Goal: Task Accomplishment & Management: Use online tool/utility

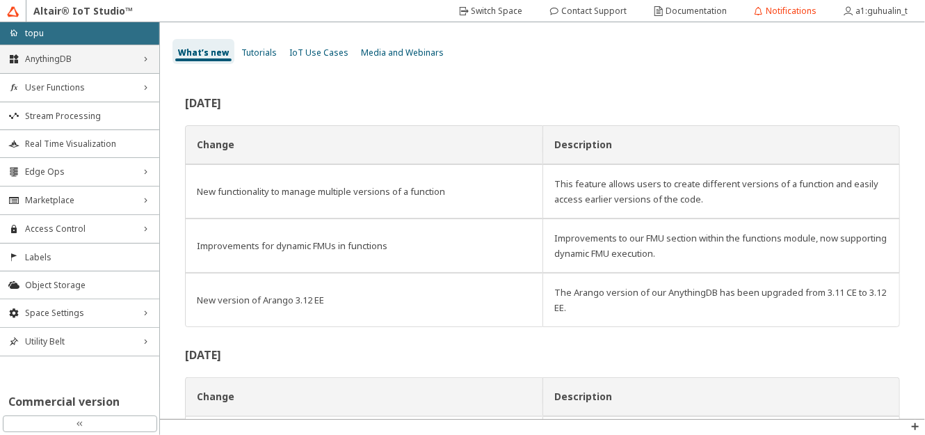
click at [82, 56] on span "AnythingDB" at bounding box center [79, 59] width 109 height 11
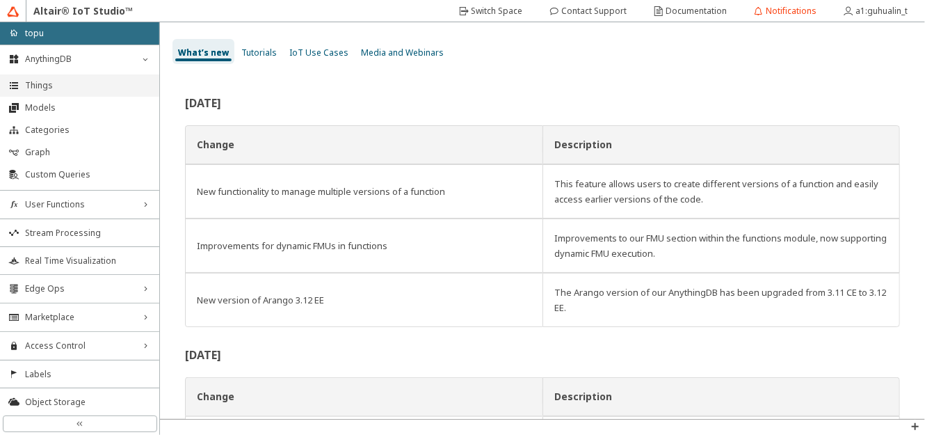
click at [81, 84] on span "Things" at bounding box center [88, 85] width 126 height 11
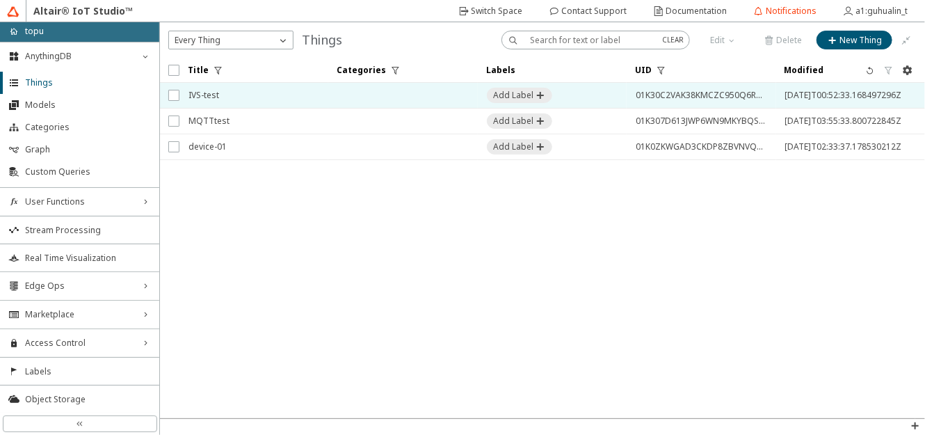
click at [404, 101] on td at bounding box center [402, 96] width 149 height 26
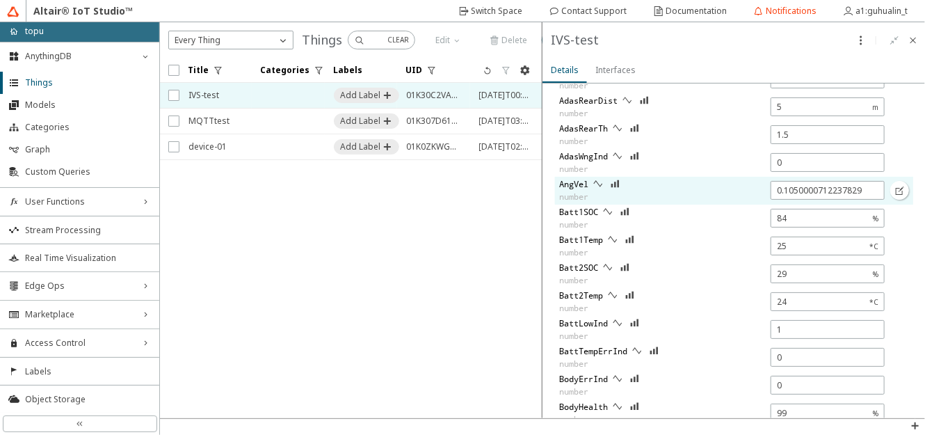
scroll to position [497, 0]
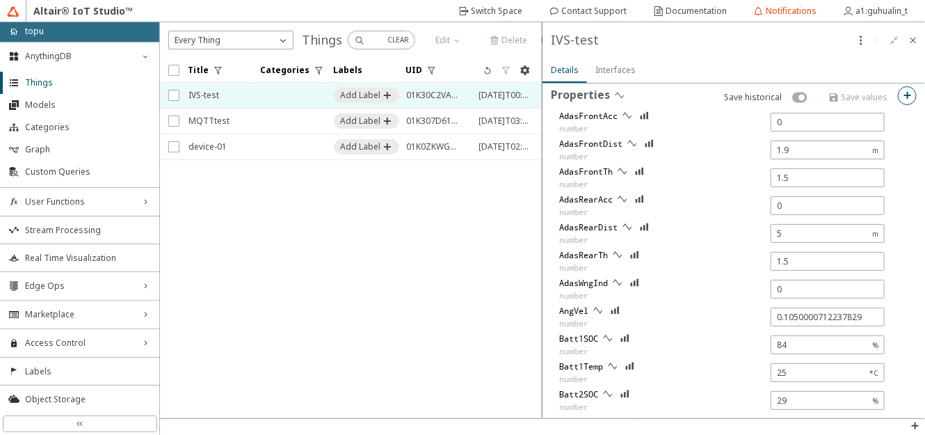
click at [902, 91] on iron-icon at bounding box center [907, 95] width 11 height 11
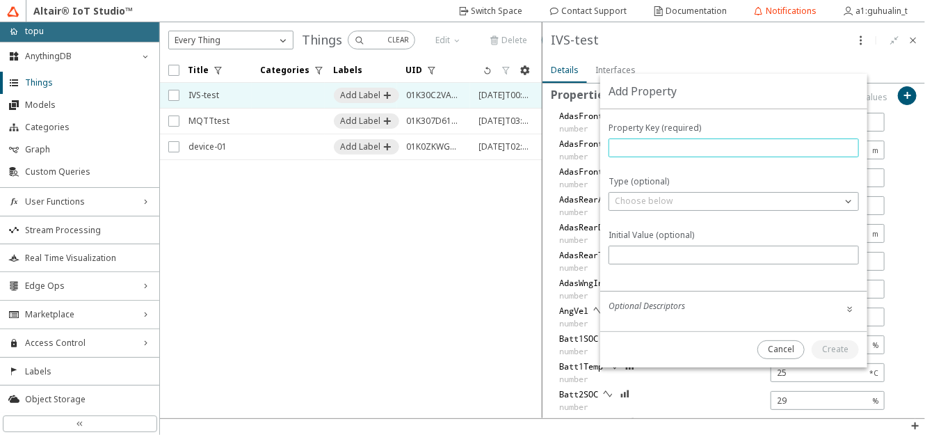
click at [646, 143] on input "text" at bounding box center [734, 148] width 238 height 12
type input "UpdateLV"
click at [668, 201] on p "Choose below" at bounding box center [643, 201] width 69 height 13
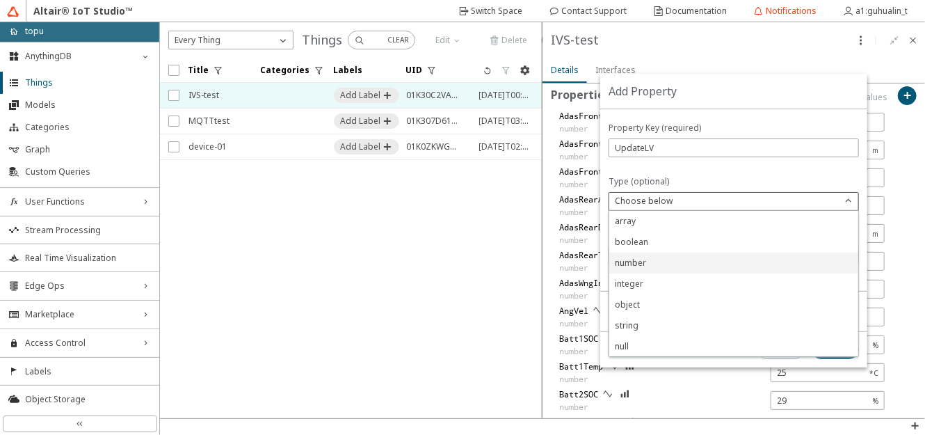
click at [653, 259] on p "number" at bounding box center [733, 263] width 249 height 13
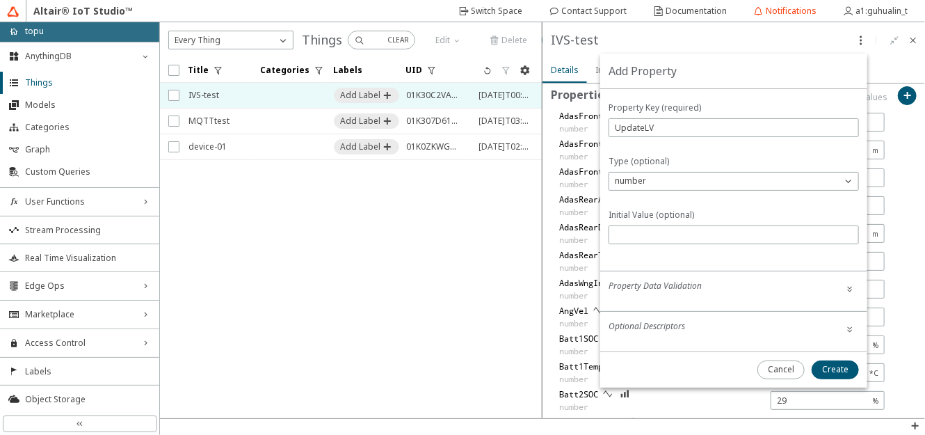
click at [737, 202] on unity-typography at bounding box center [734, 198] width 250 height 14
click at [719, 207] on div at bounding box center [733, 180] width 267 height 182
click at [0, 0] on slot "Create" at bounding box center [0, 0] width 0 height 0
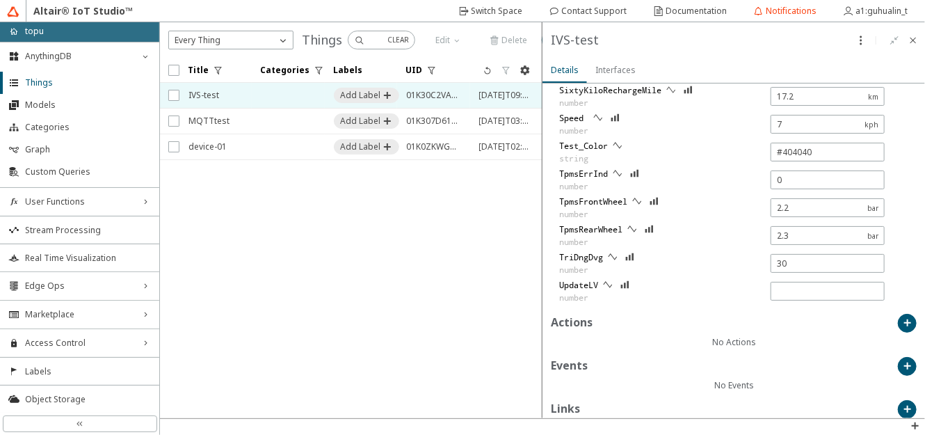
scroll to position [1192, 0]
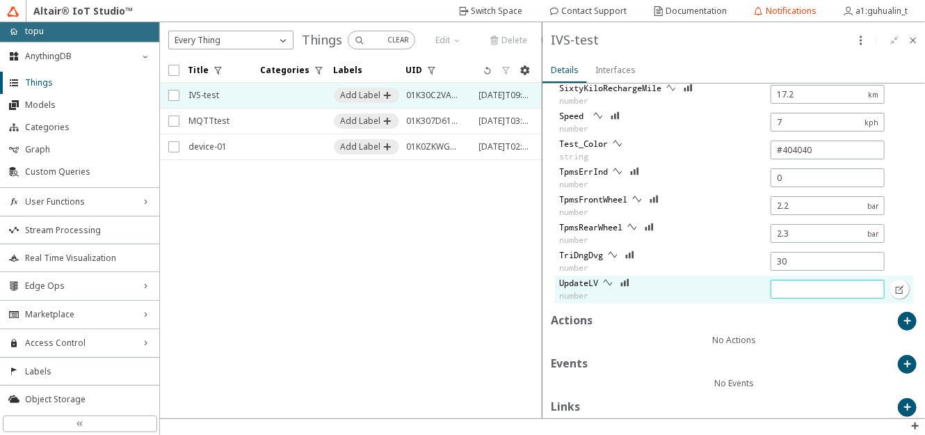
click at [825, 287] on input "text" at bounding box center [828, 289] width 102 height 12
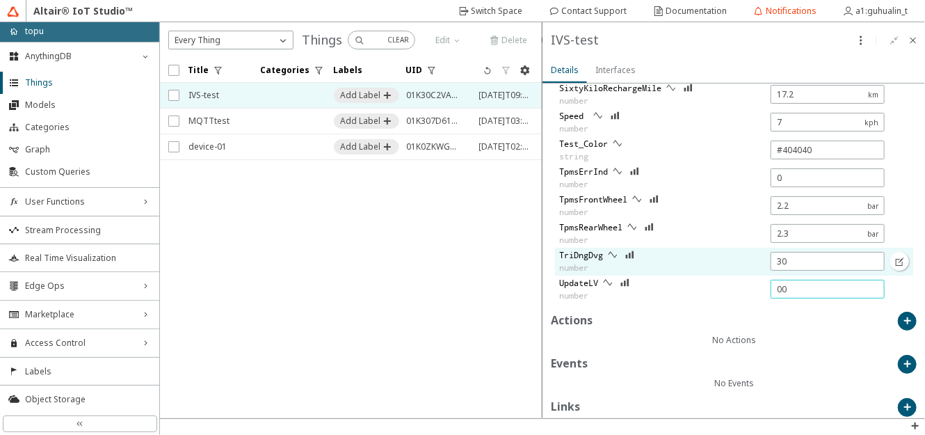
type input "0"
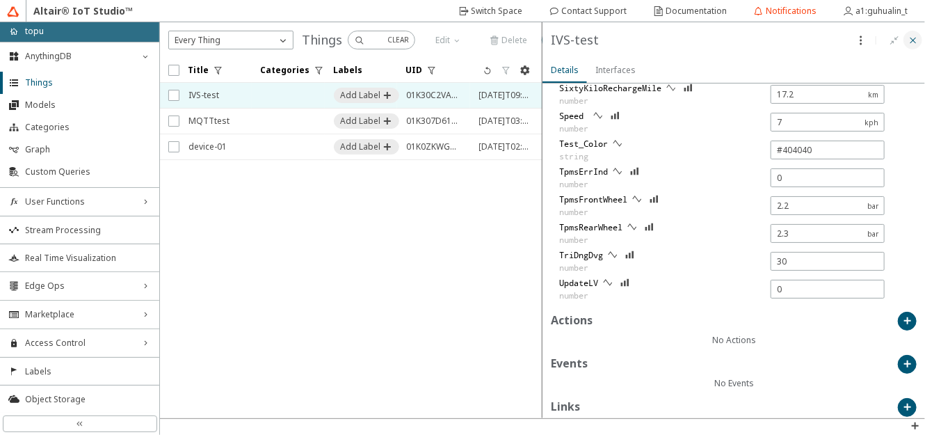
click at [915, 37] on iron-icon at bounding box center [913, 40] width 11 height 11
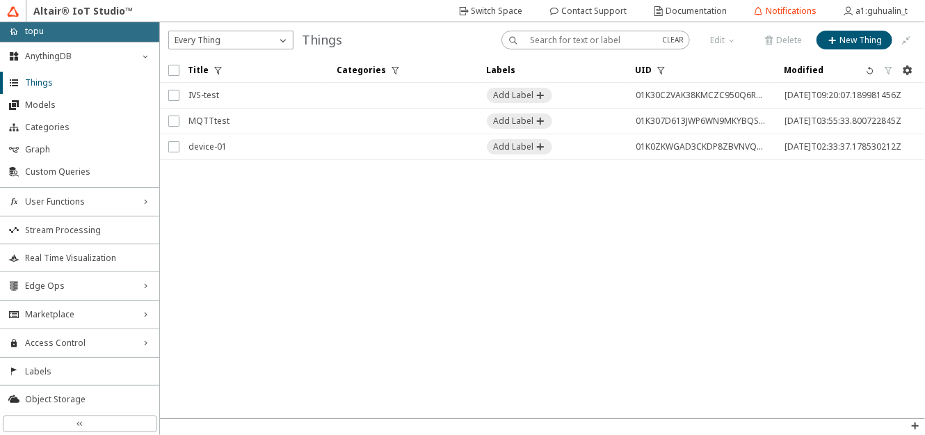
click at [534, 284] on iron-scroll-threshold "Title Categories Labels UID" at bounding box center [542, 238] width 765 height 360
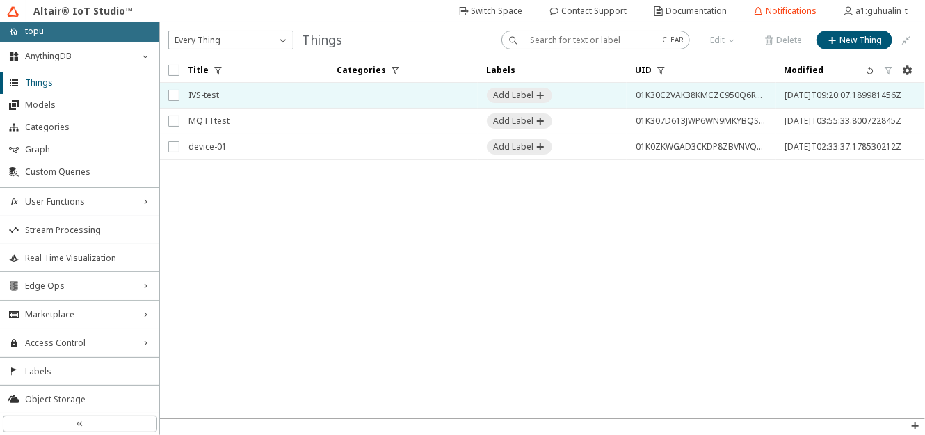
click at [256, 86] on span "IVS-test" at bounding box center [254, 95] width 131 height 25
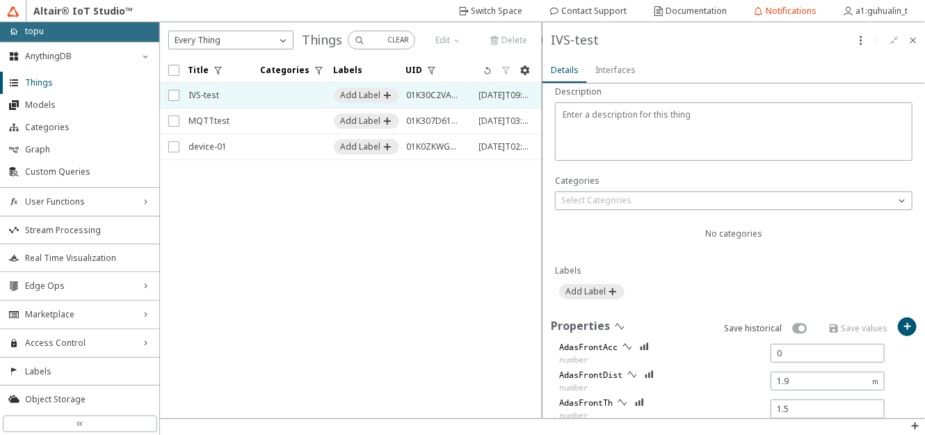
scroll to position [379, 0]
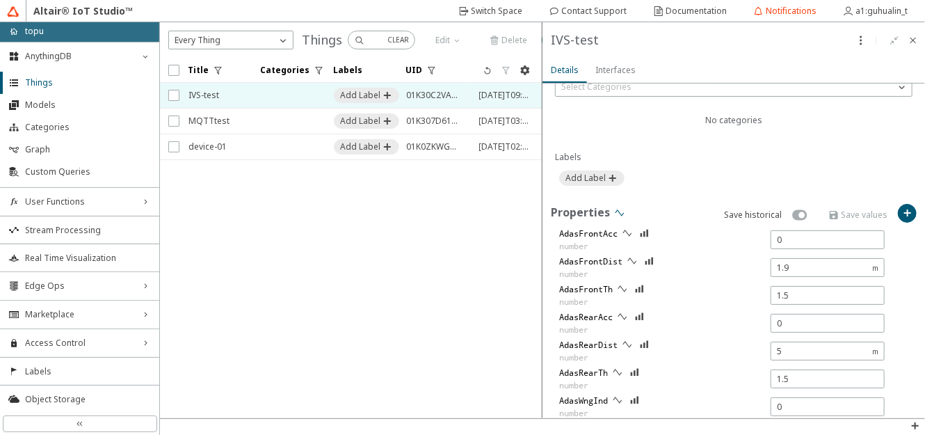
click at [616, 210] on iron-icon at bounding box center [619, 212] width 11 height 11
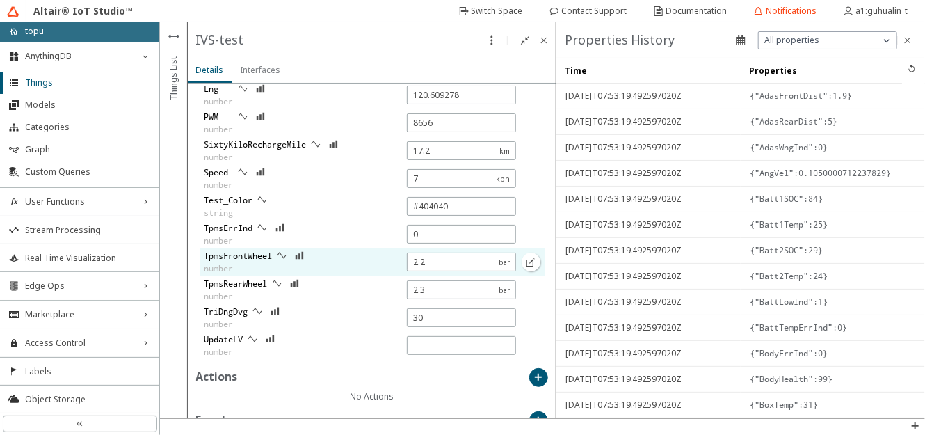
scroll to position [1138, 0]
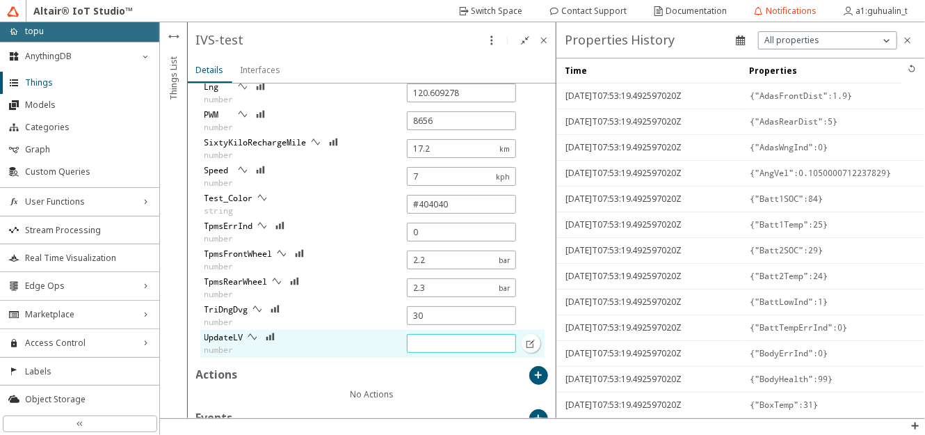
click at [427, 341] on input "text" at bounding box center [461, 343] width 97 height 12
click at [525, 339] on iron-icon at bounding box center [530, 343] width 11 height 11
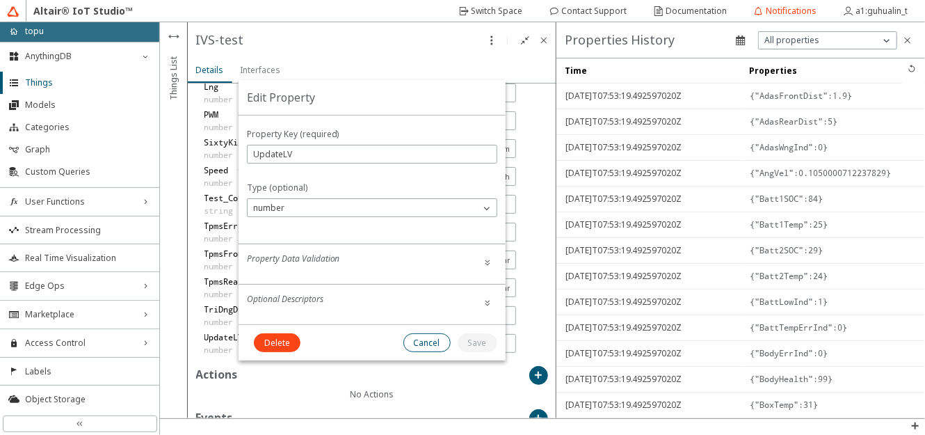
click at [0, 0] on slot "Cancel" at bounding box center [0, 0] width 0 height 0
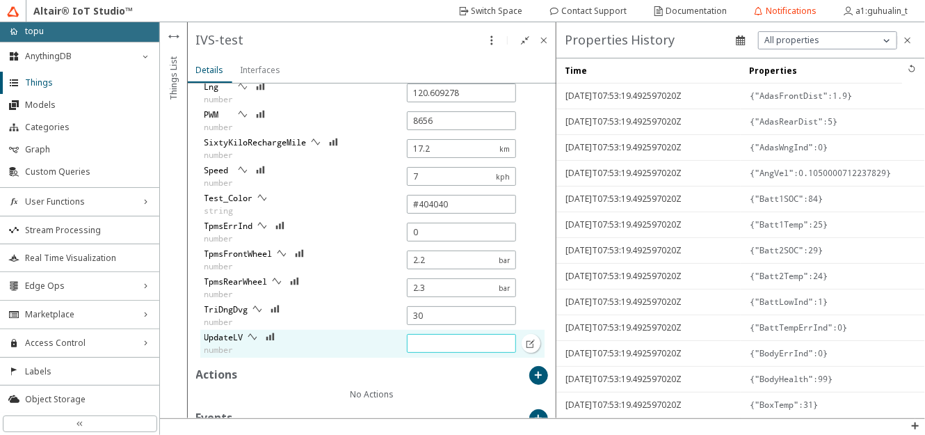
click at [451, 344] on input "text" at bounding box center [461, 343] width 97 height 12
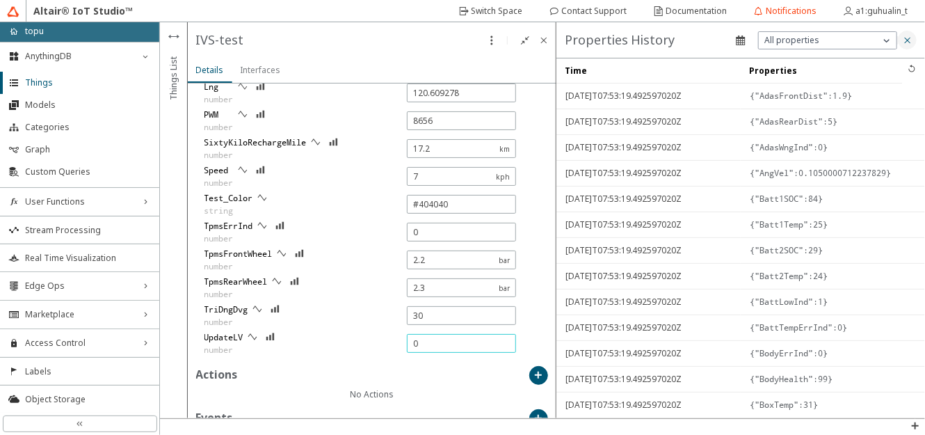
type input "0"
click at [907, 38] on iron-icon at bounding box center [907, 40] width 11 height 11
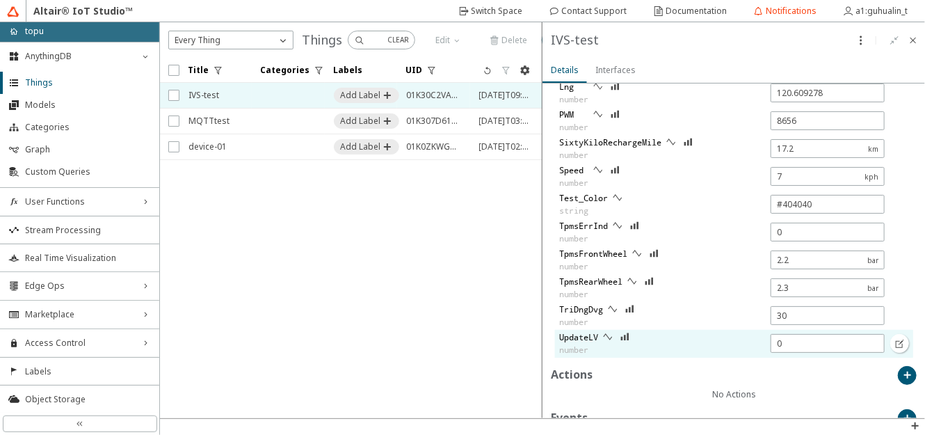
click at [895, 342] on iron-icon at bounding box center [900, 343] width 11 height 11
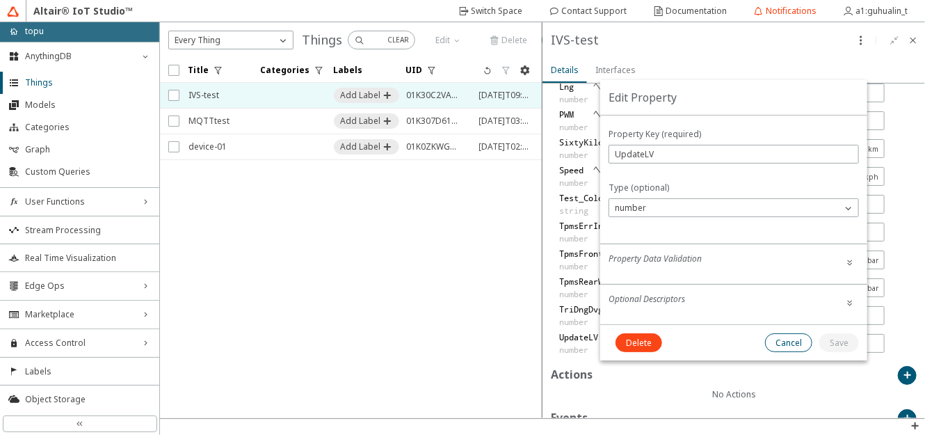
click at [0, 0] on slot "Cancel" at bounding box center [0, 0] width 0 height 0
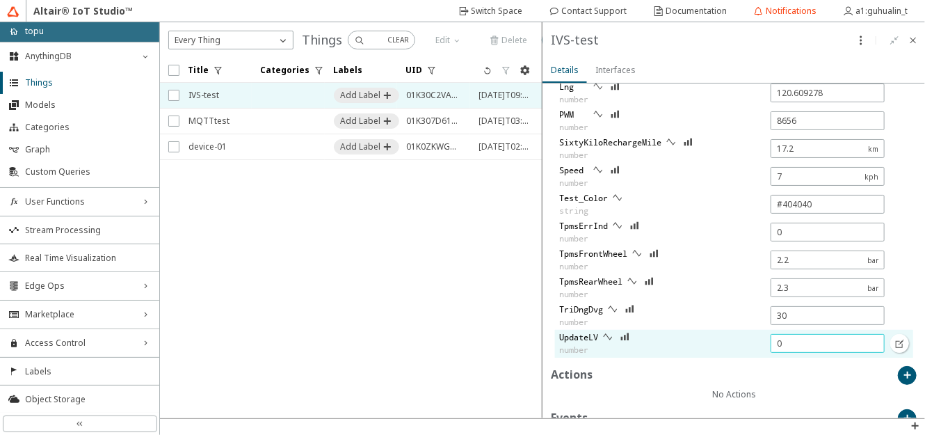
click at [796, 343] on input "0" at bounding box center [828, 343] width 102 height 12
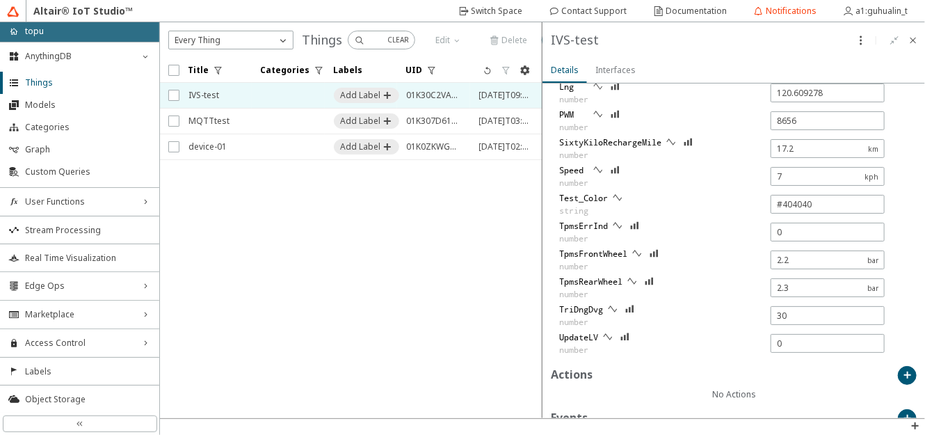
drag, startPoint x: 339, startPoint y: 361, endPoint x: 331, endPoint y: 350, distance: 13.9
click at [336, 358] on iron-scroll-threshold "Title Categories Labels UID" at bounding box center [351, 238] width 383 height 360
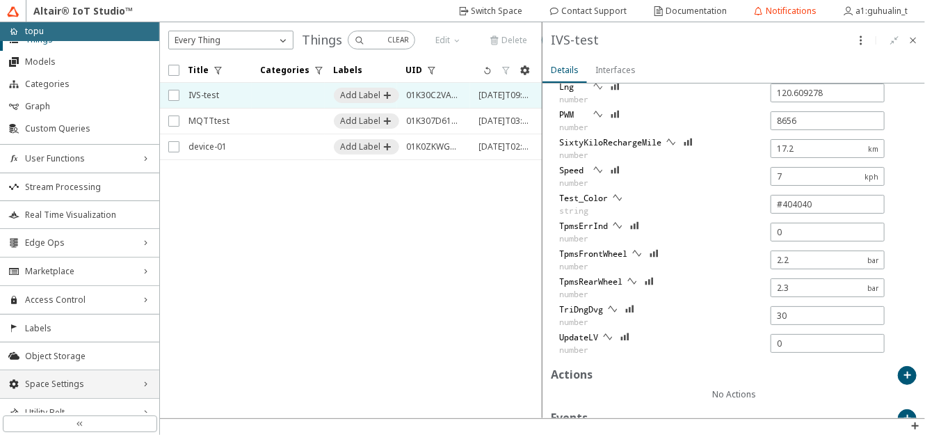
scroll to position [72, 0]
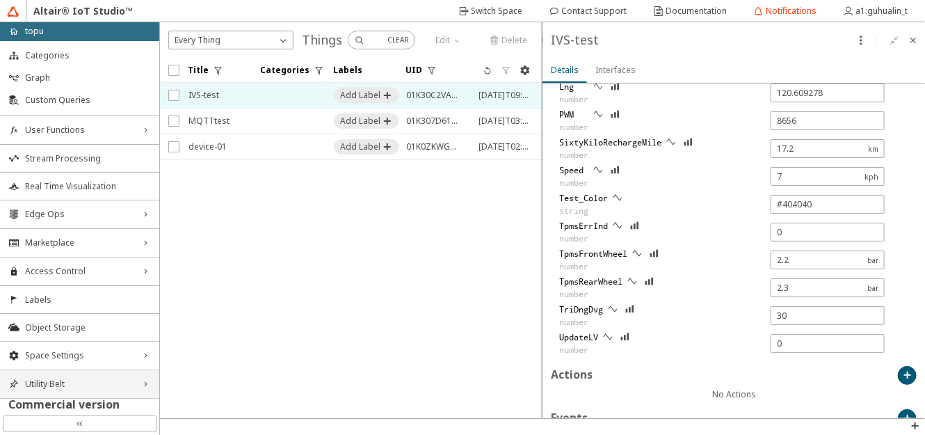
click at [54, 386] on span "Utility Belt" at bounding box center [79, 383] width 109 height 11
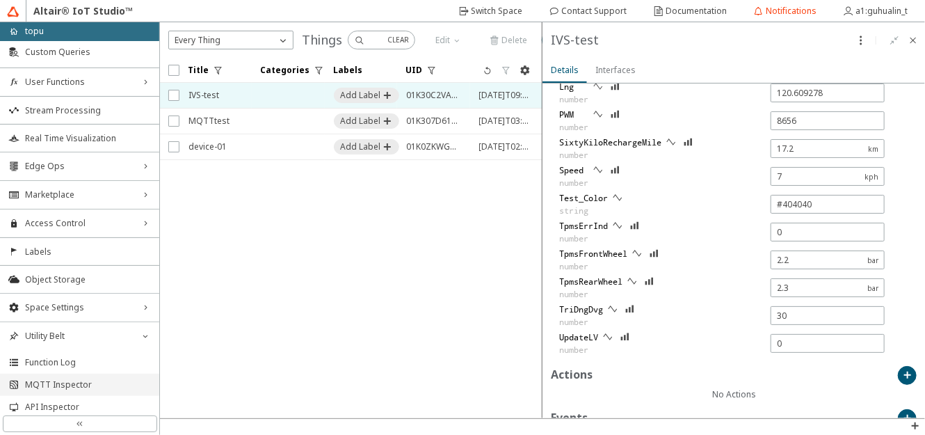
scroll to position [143, 0]
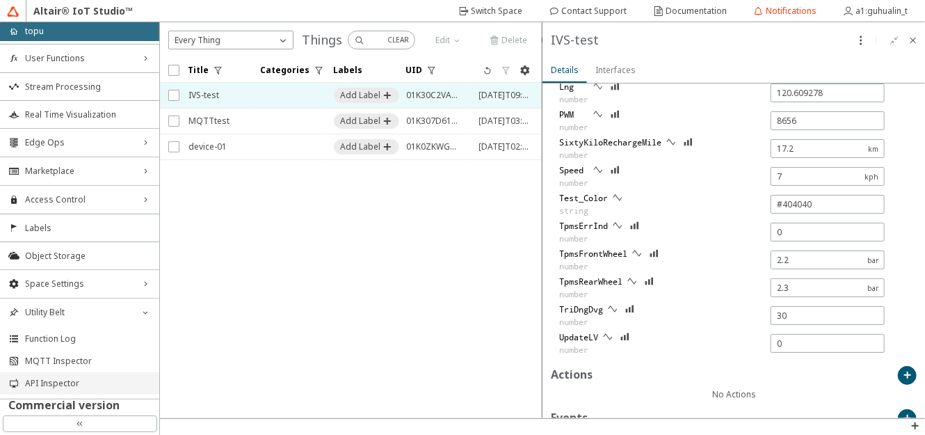
click at [67, 383] on span "API Inspector" at bounding box center [88, 383] width 126 height 11
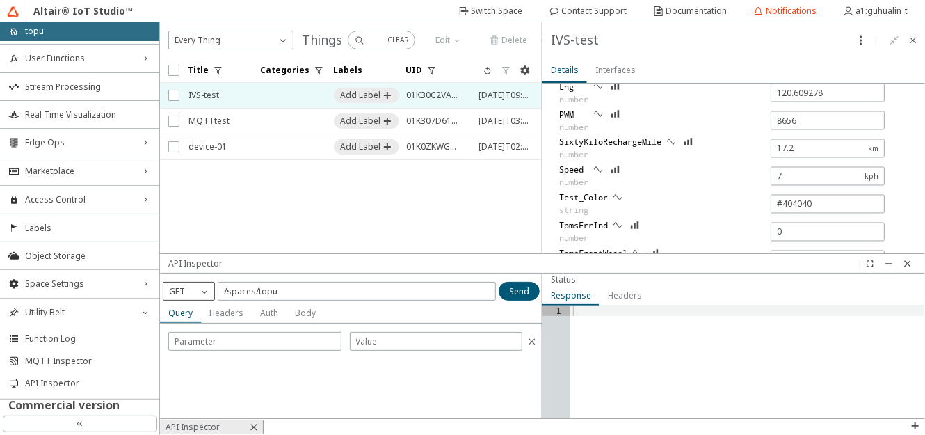
click at [187, 292] on p "GET" at bounding box center [176, 291] width 27 height 13
click at [187, 348] on p "PUT" at bounding box center [188, 353] width 51 height 13
click at [913, 40] on iron-icon at bounding box center [913, 40] width 11 height 11
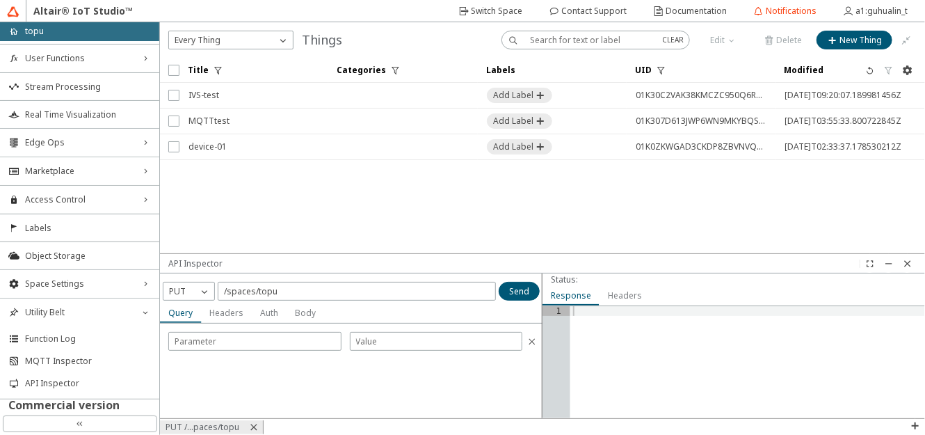
click at [616, 94] on unity-button at bounding box center [552, 95] width 131 height 25
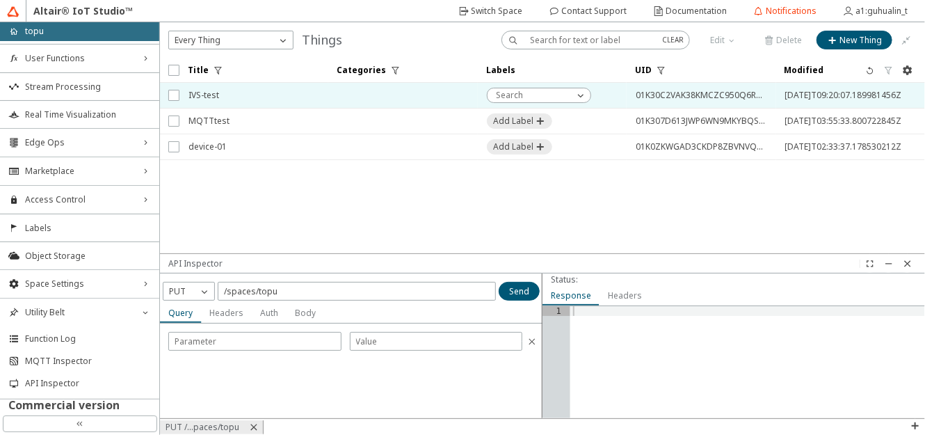
click at [399, 92] on td at bounding box center [402, 96] width 149 height 26
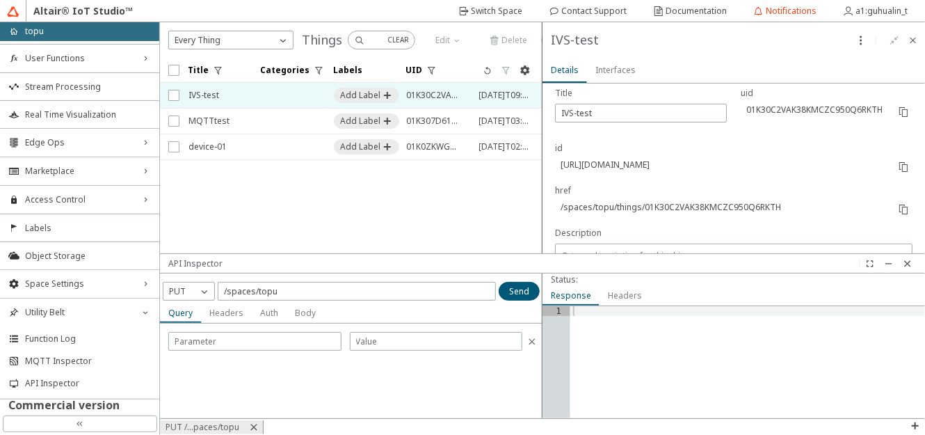
scroll to position [126, 0]
click at [898, 205] on iron-icon at bounding box center [903, 207] width 11 height 11
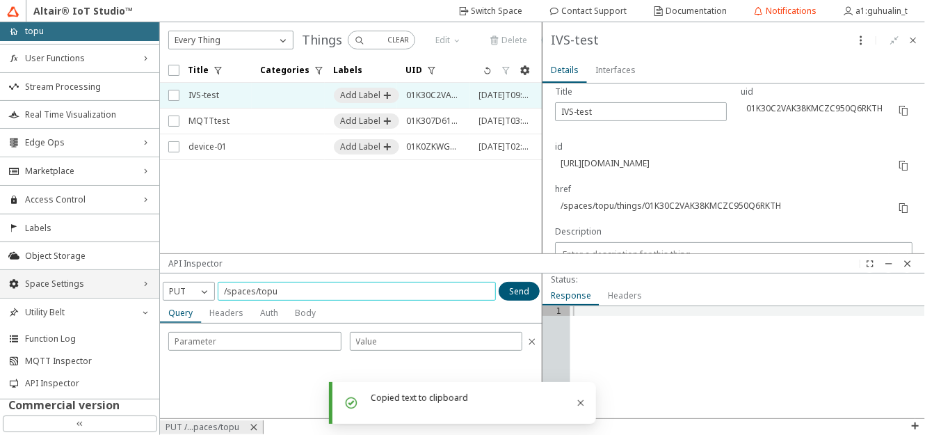
drag, startPoint x: 224, startPoint y: 296, endPoint x: 58, endPoint y: 285, distance: 166.0
click at [58, 285] on div "home topu AnythingDB down_chevron Things Models Categories Graph Custom Queries…" at bounding box center [462, 228] width 925 height 412
paste input "/things/01K30C2VAK38KMCZC950Q6RKTH"
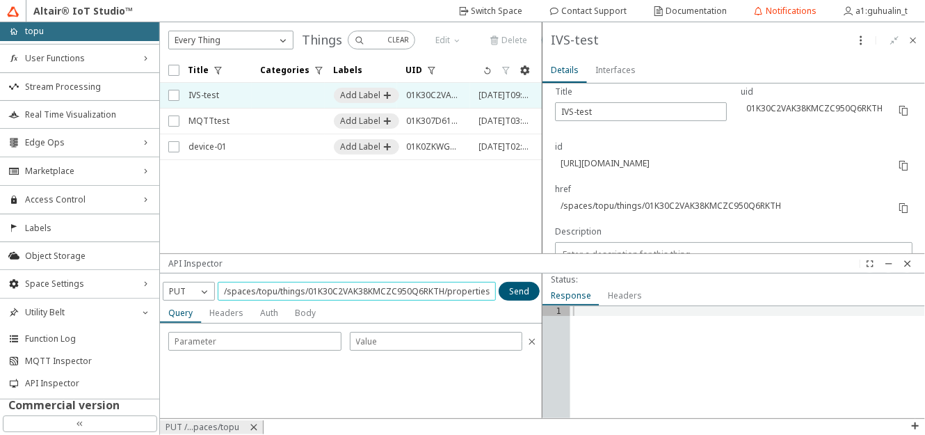
type input "/spaces/topu/things/01K30C2VAK38KMCZC950Q6RKTH/properties"
click at [0, 0] on slot "Body" at bounding box center [0, 0] width 0 height 0
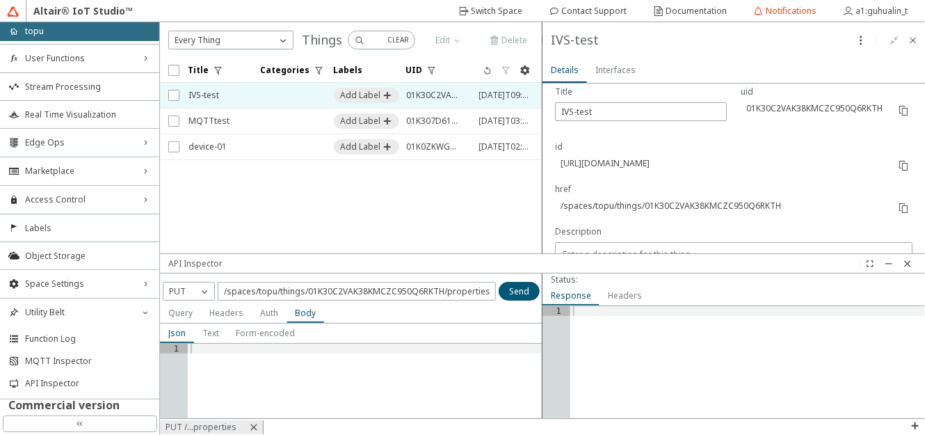
click at [214, 349] on div at bounding box center [365, 391] width 355 height 95
type textarea "{}"
type textarea ""UpdateLV":0"
click at [0, 0] on slot "Send" at bounding box center [0, 0] width 0 height 0
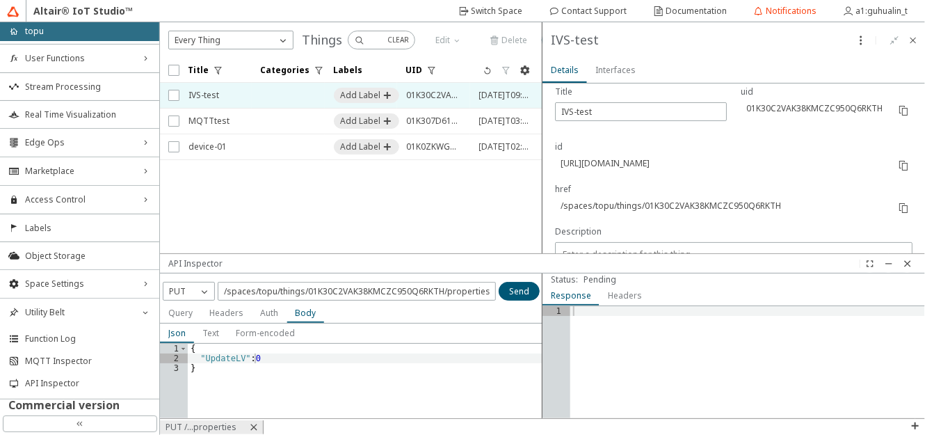
type input "0"
click at [287, 359] on div "{ "UpdateLV" : 0 }" at bounding box center [365, 391] width 355 height 95
type textarea ""UpdateLV":25"
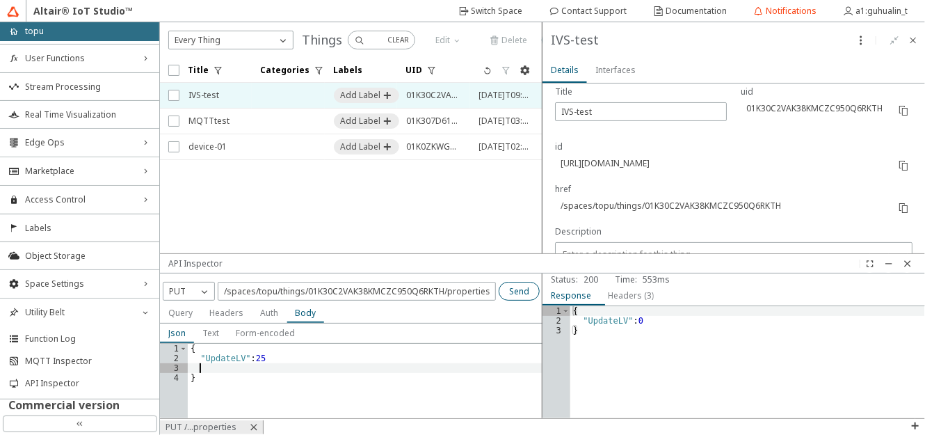
click at [530, 296] on paper-button "Send" at bounding box center [519, 291] width 41 height 19
type input "25"
type input "38"
type input "6.1"
type input "1.2599989336946906"
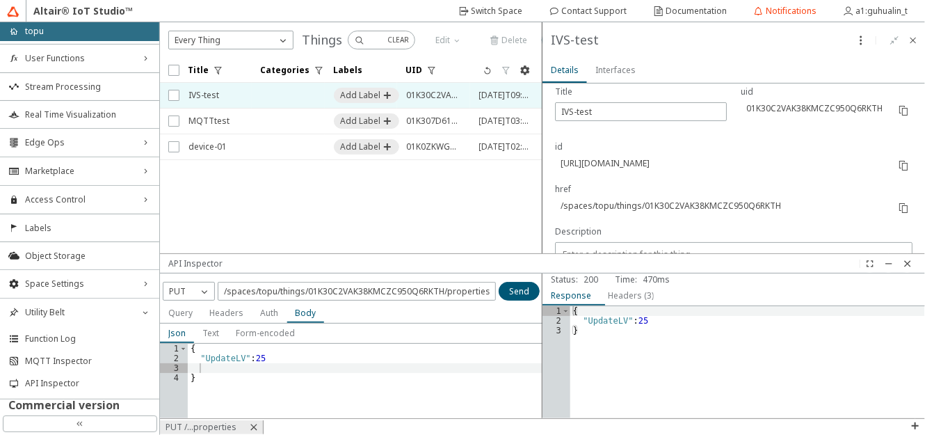
type input "86"
type input "27"
type input "0"
type input "15.1"
type input "22.647834"
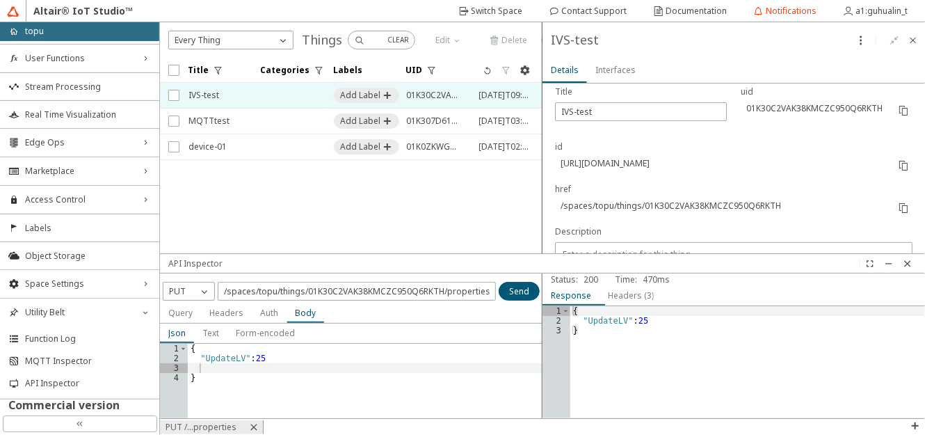
type input "8800"
type input "22.6"
type input "0"
type input "120.609012"
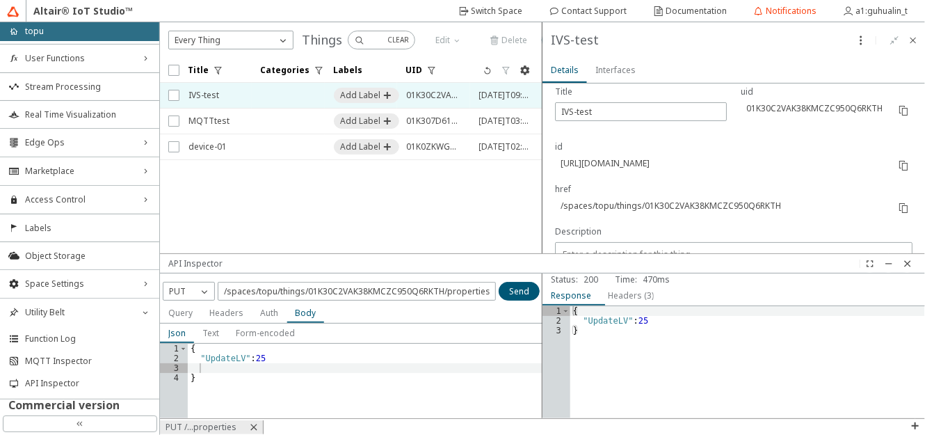
type input "25"
type input "5.7"
type input "8.207493614494648"
type input "6.3"
type input "22.647842"
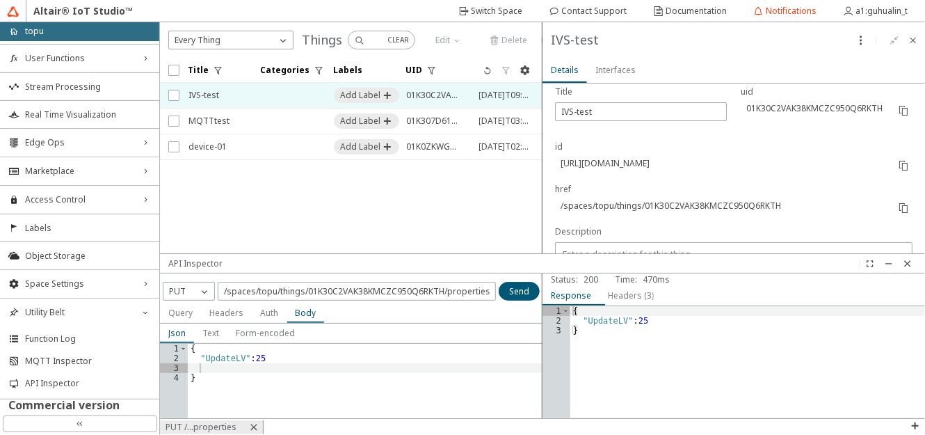
type input "120.609018"
type input "0.04375002967657621"
type input "5"
type input "3.919996909389329"
type input "120.609013"
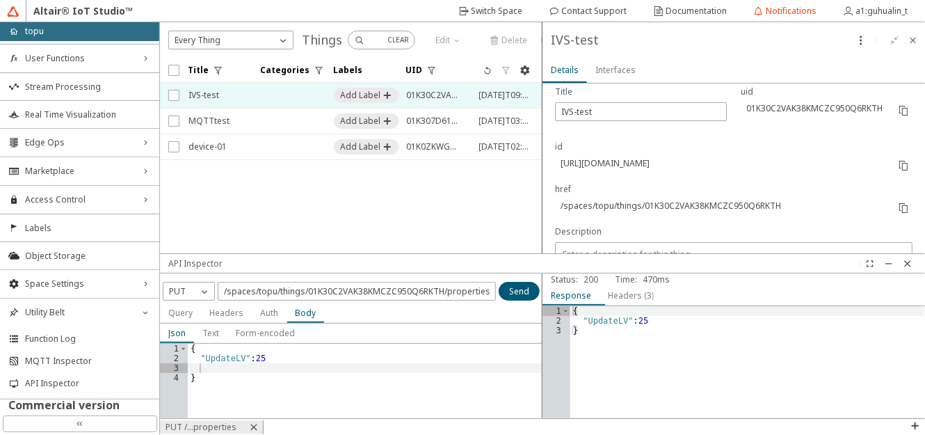
type input "5.9"
type input "22.647843"
type input "1.0062492951790776"
type input "5.7"
type input "3.762497002656853"
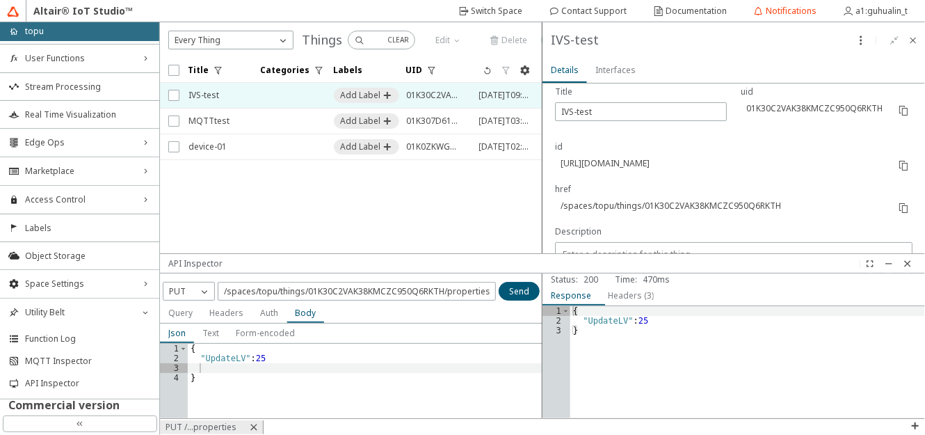
type input "120.609017"
type input "6.5"
type input "3.9462470205767675"
type input "22.647854"
type input "5.2"
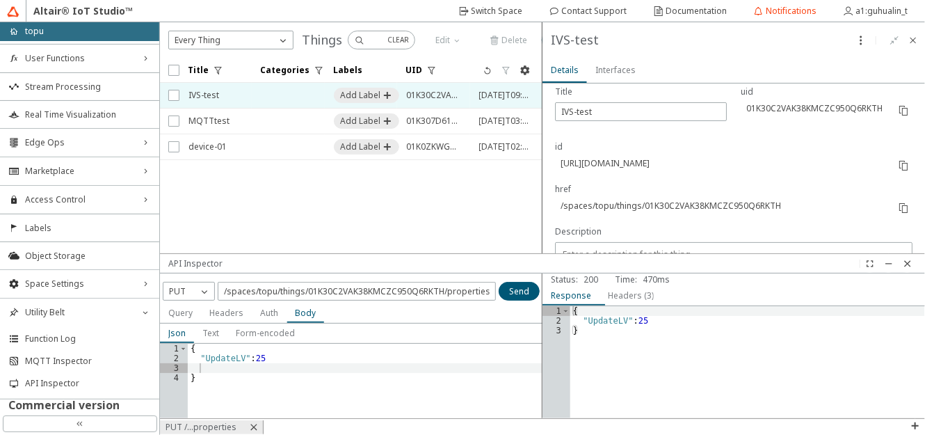
type input "137.5411500242111"
type input "5.1"
type input "1"
type input "22.647825"
type input "25"
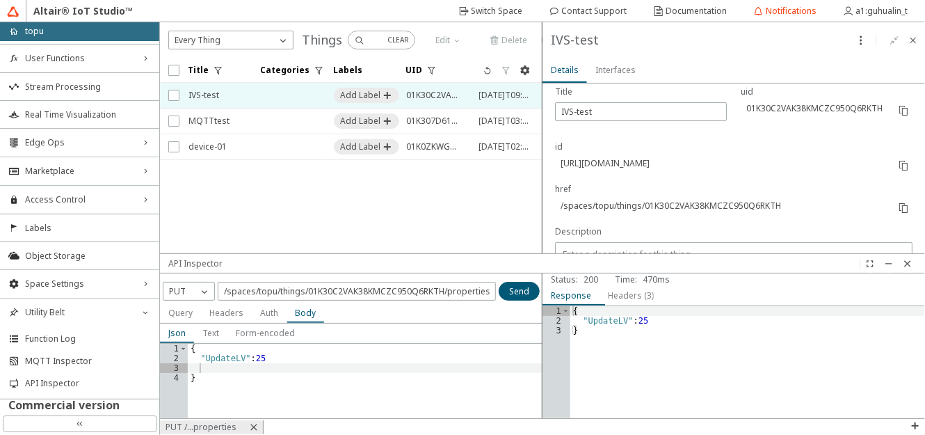
type input "5.4"
type input "3.4912474589923153"
type input "120.609011"
type input "5.3"
type input "0.03499997038040807"
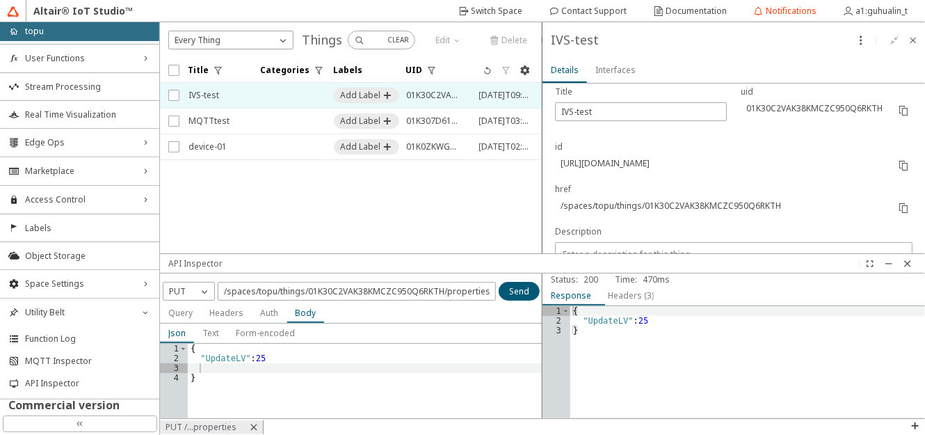
type input "30"
type input "100"
type input "0.7524993898592001"
type input "5.2"
type input "1.5487488093949764"
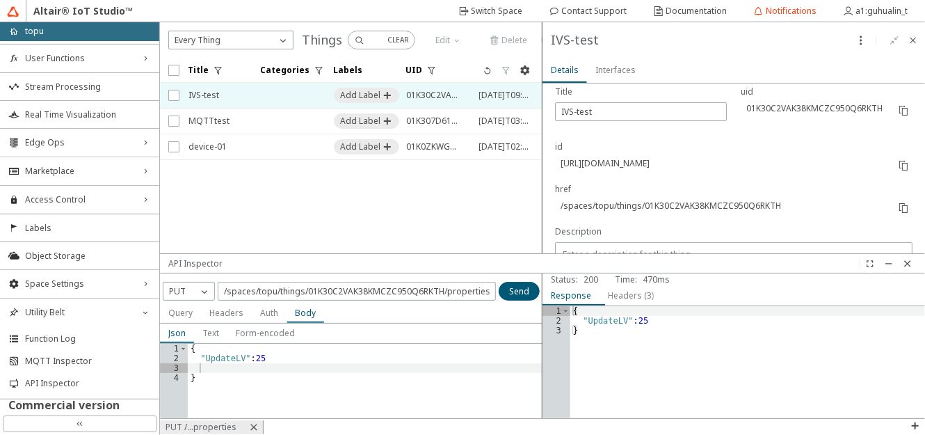
type input "22.647838"
type input "120.609021"
type input "6.3"
type input "0"
type input "5.3"
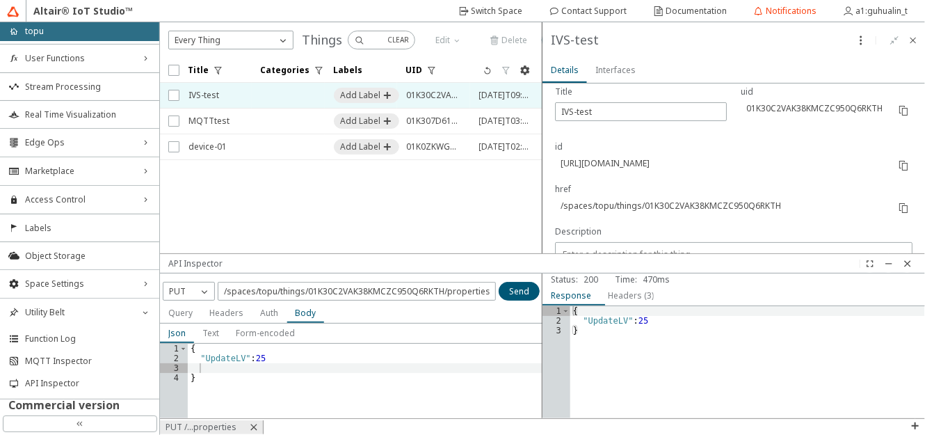
type input "22.647847"
type input "120.609013"
type input "8.994993294899373"
type input "6.3"
type input "3.4299975241668146"
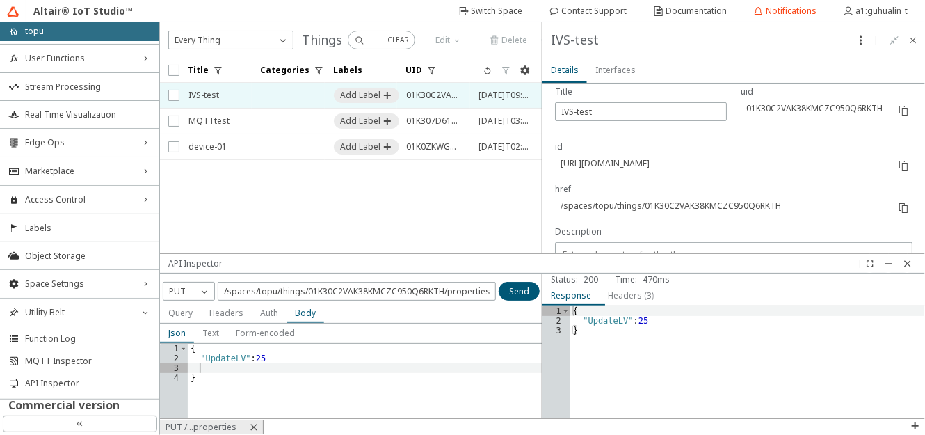
type input "5.3"
type input "0.6562494579728646"
type input "5.1"
type input "1.6624987798323687"
type input "5.4"
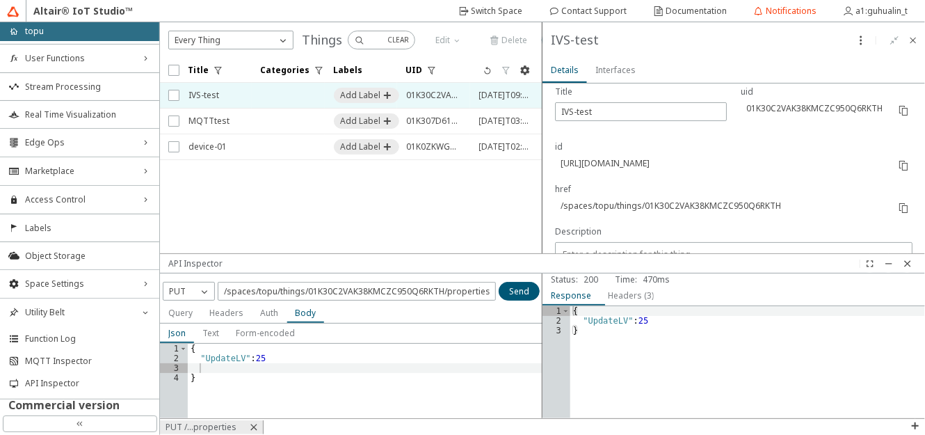
type input "2.3012481992541765"
type input "25"
type input "0"
type input "4.9"
type input "5.906245148436208"
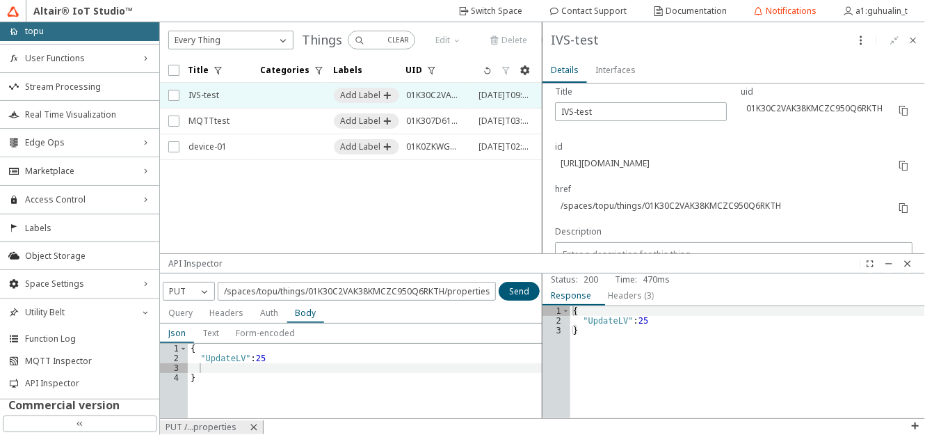
type input "22.647833"
type input "120.609018"
type input "4.5"
type input "19.442485440626964"
type input "4.6"
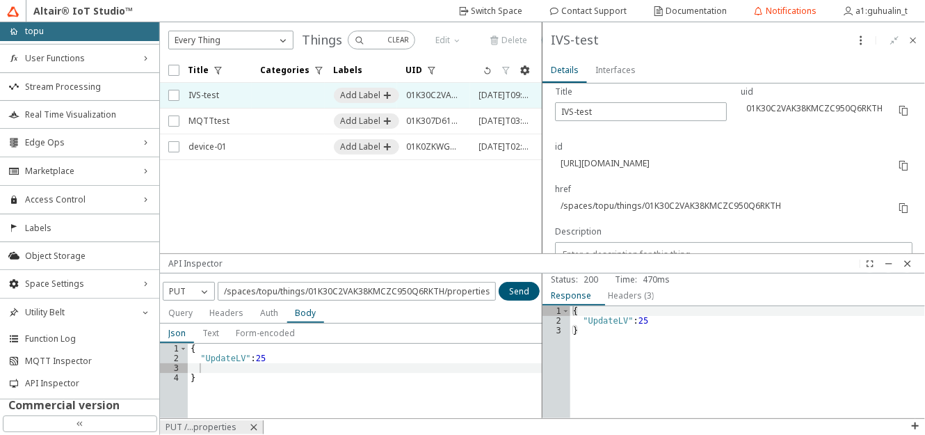
type input "22.647847"
type input "120.60903"
type input "0.04374997631572332"
type input "4.7"
type input "1.0149992344133267"
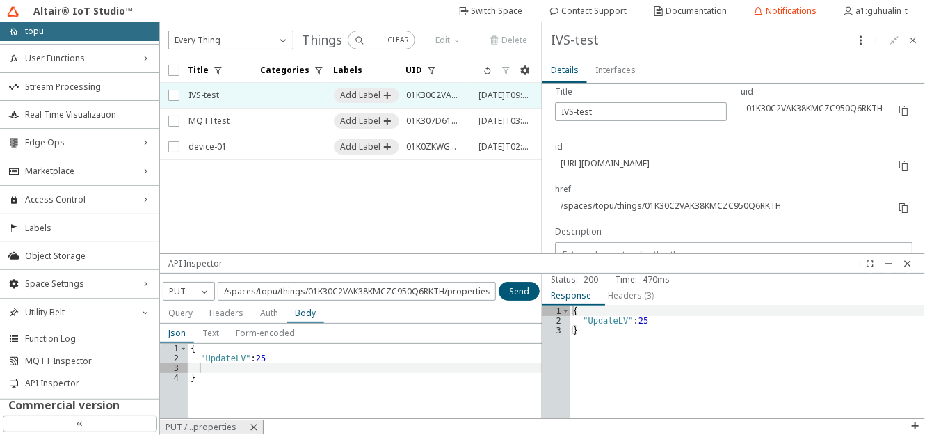
type input "4.6"
type input "0.48124961941103744"
type input "4.7"
type input "15.811237566504486"
type input "22.647828"
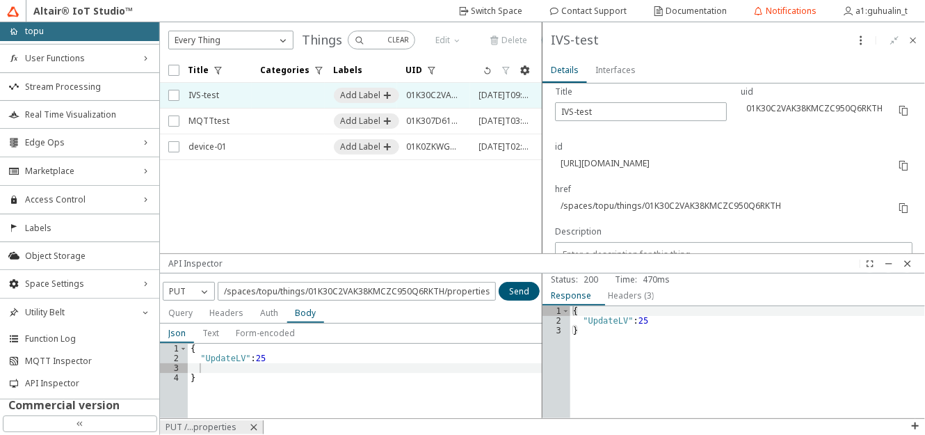
type input "120.609023"
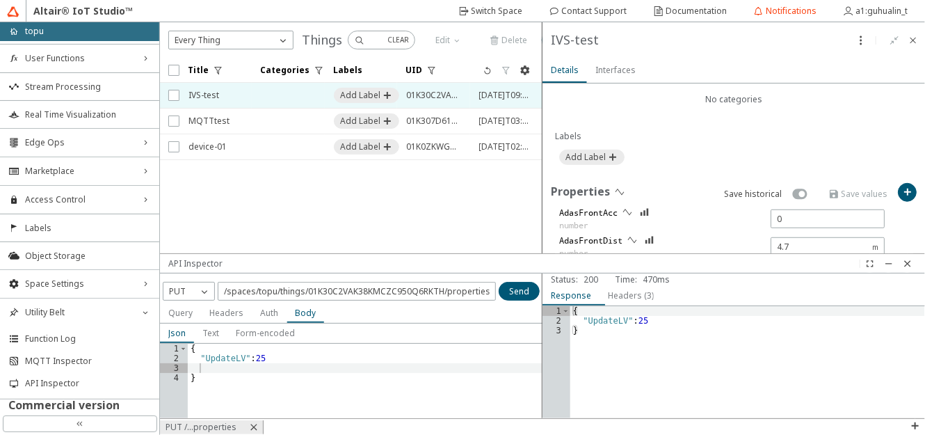
scroll to position [506, 0]
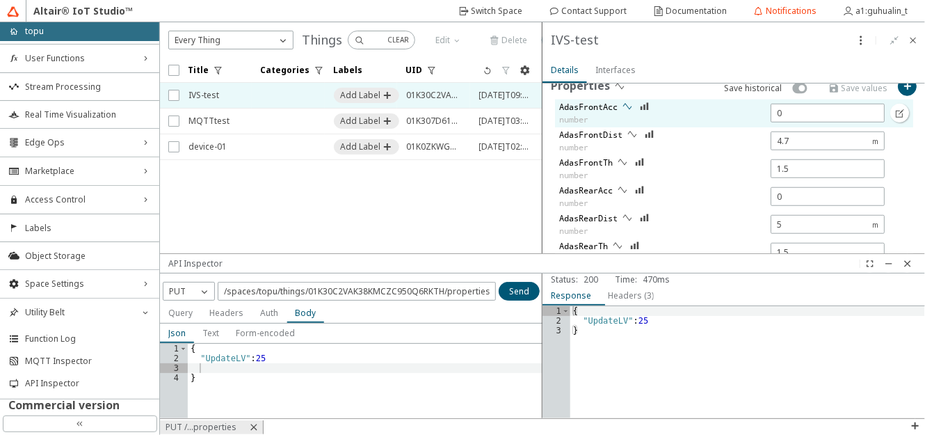
click at [627, 105] on iron-icon at bounding box center [627, 106] width 11 height 11
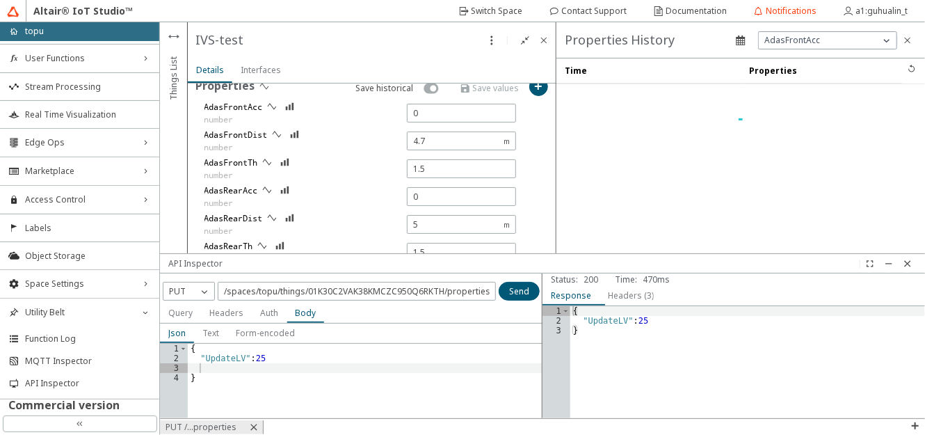
type input "100"
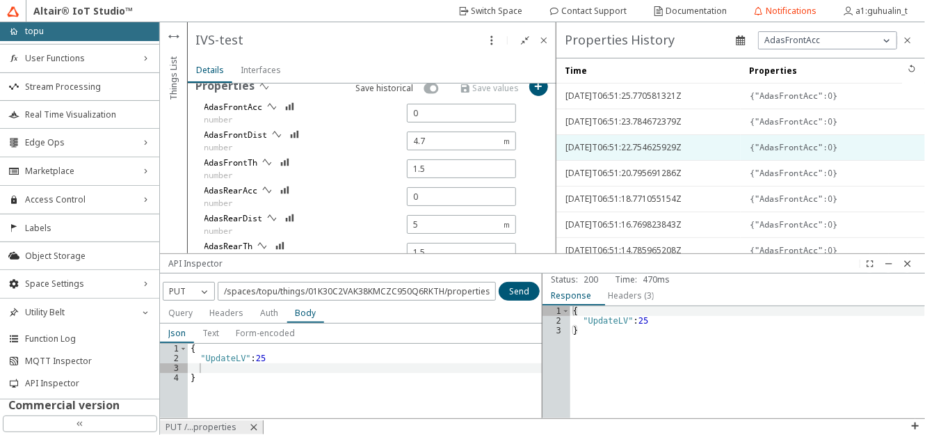
type input "22.647837"
type input "30"
type input "0.008749992595102018"
type input "120.609029"
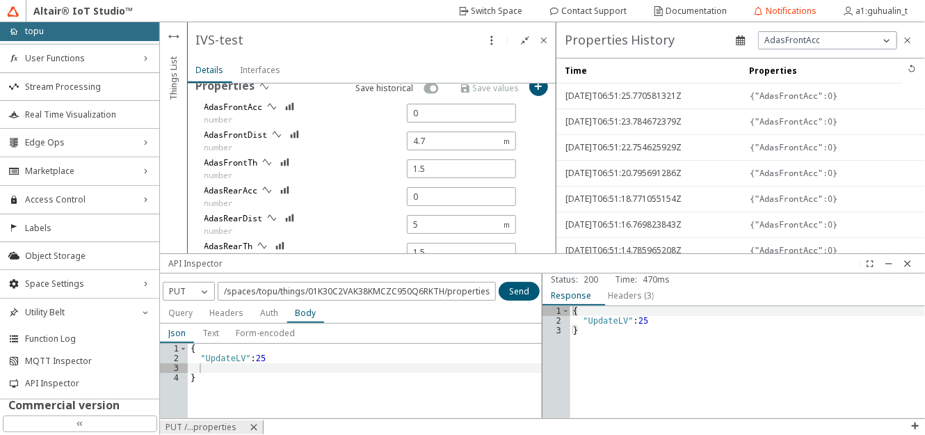
type input "0"
type input "22.647833"
type input "120.609022"
click at [799, 40] on span "AdasFrontAcc" at bounding box center [792, 40] width 56 height 11
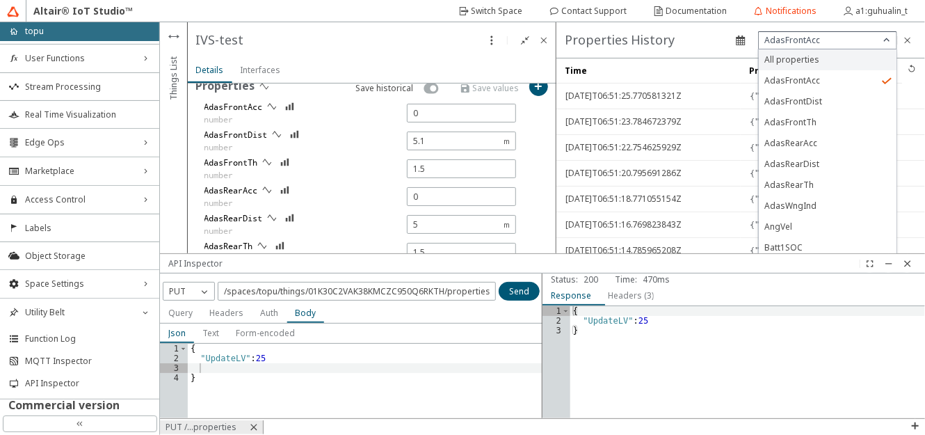
click at [771, 58] on div "All properties" at bounding box center [828, 59] width 138 height 21
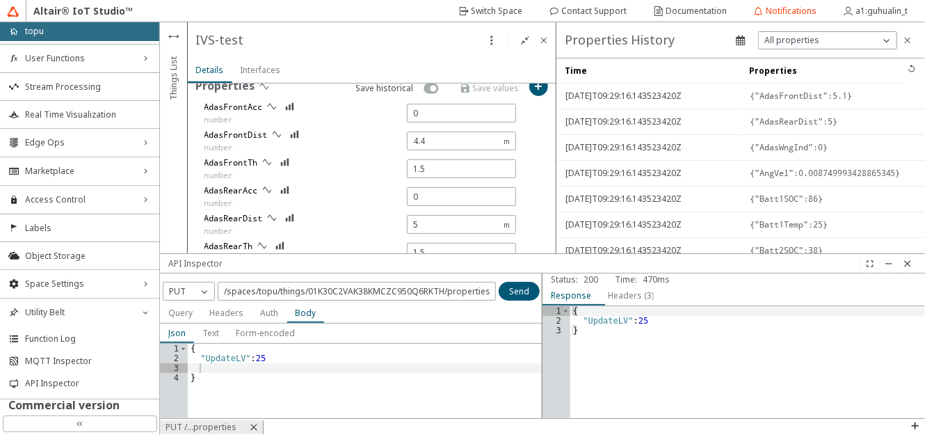
type input "4.7"
type input "0.008749993428865345"
type input "22.647855"
type input "120.609033"
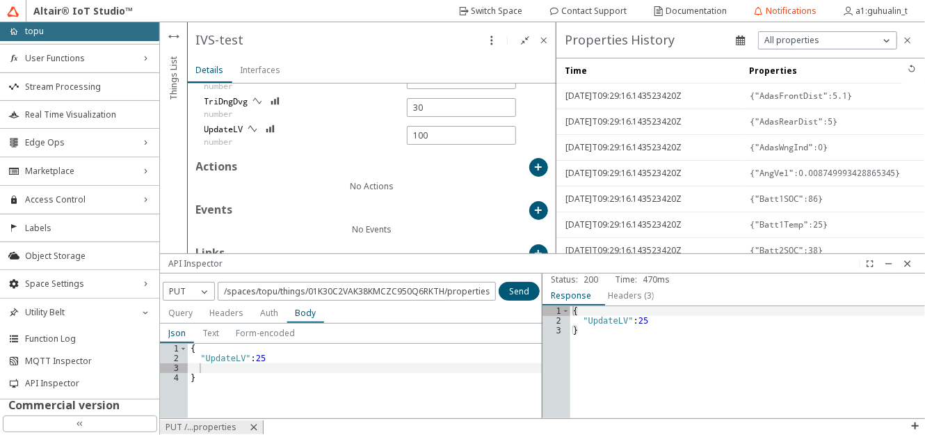
type input "4.9"
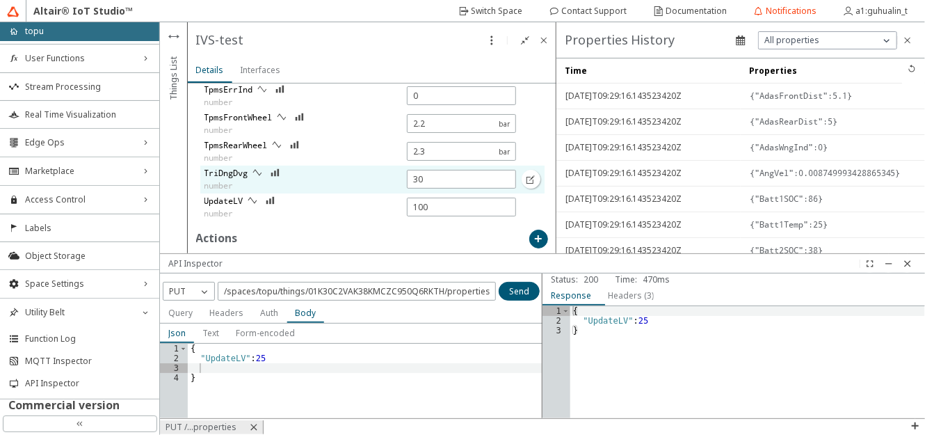
scroll to position [1258, 0]
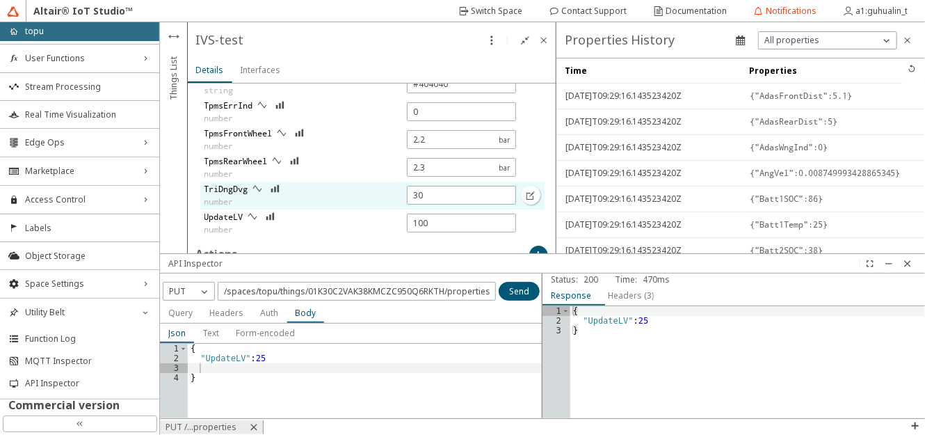
type input "0.02624997945283271"
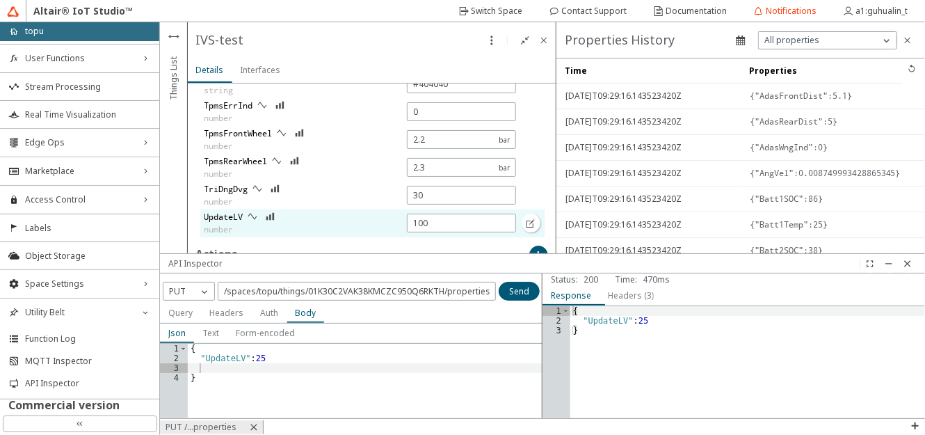
scroll to position [1322, 0]
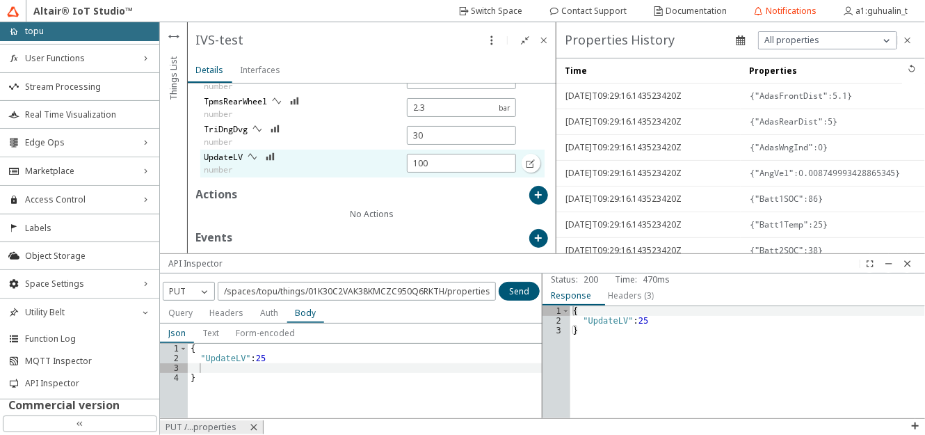
type input "120.609018"
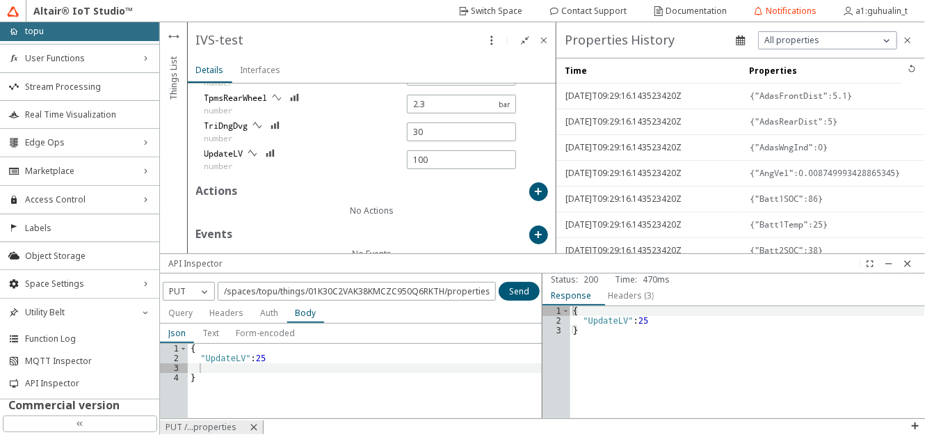
type input "4.8"
type input "22.647839"
type input "0"
type input "5.4"
type input "120.609023"
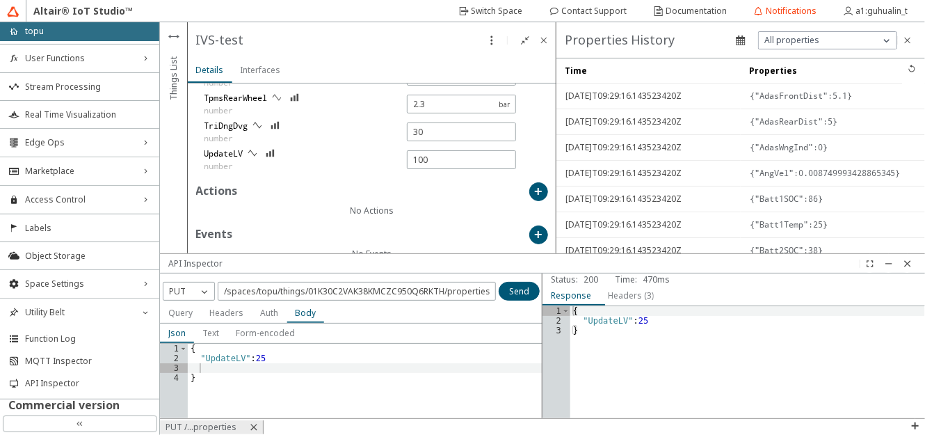
type input "0.008749992595102018"
type input "22.647861"
type input "1.8462486109892977"
type input "22.647849"
type input "120.609022"
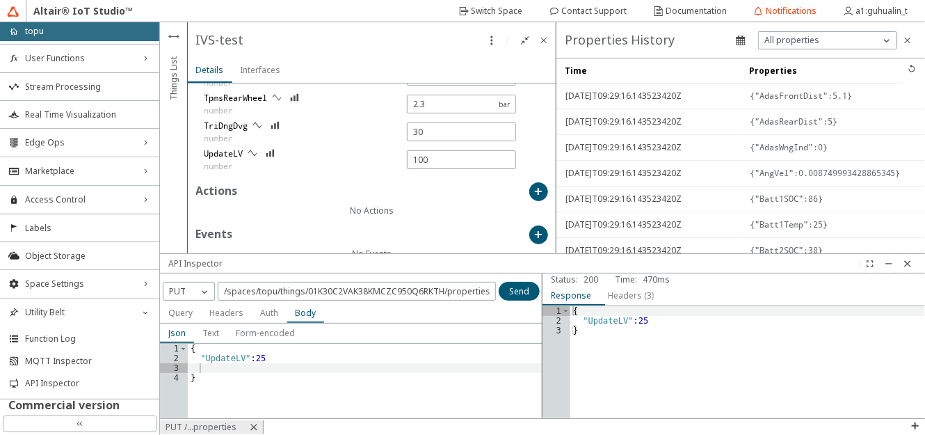
type input "4.5"
type input "1"
type input "4.5"
type input "1"
type input "0.24499980600306975"
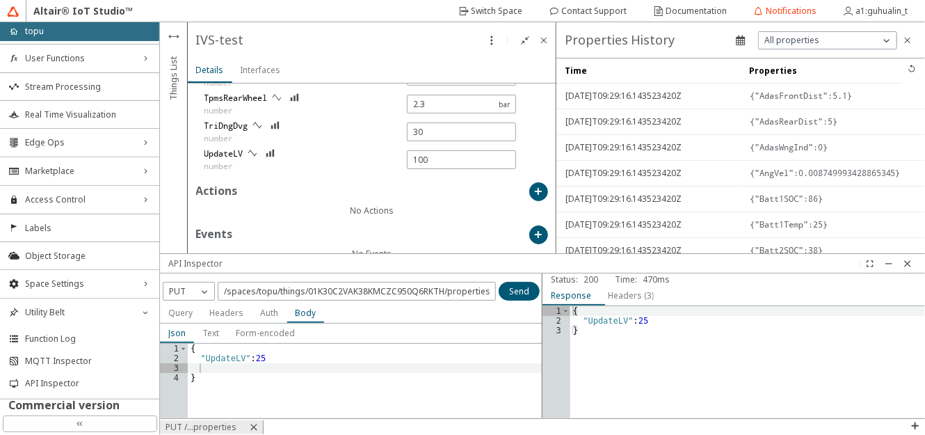
type input "5.2"
type input "0"
type input "5.3"
type input "7.612494331471123"
type input "5.7"
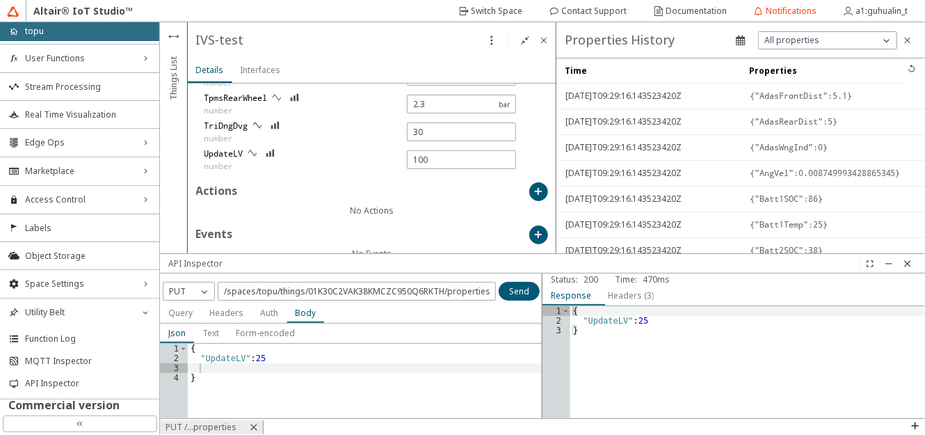
type input "0.9449993069927238"
type input "4.7"
type input "0.3412496978687655"
type input "5.2"
type input "0.06124995316829409"
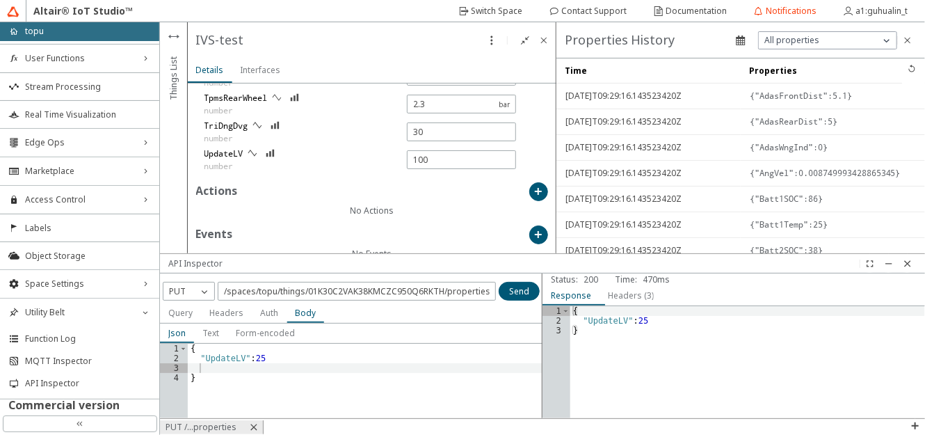
type input "5.1"
type input "7.612494331471123"
type input "5.7"
type input "22.647844"
click at [269, 359] on div "{ "UpdateLV" : 25 }" at bounding box center [365, 391] width 355 height 95
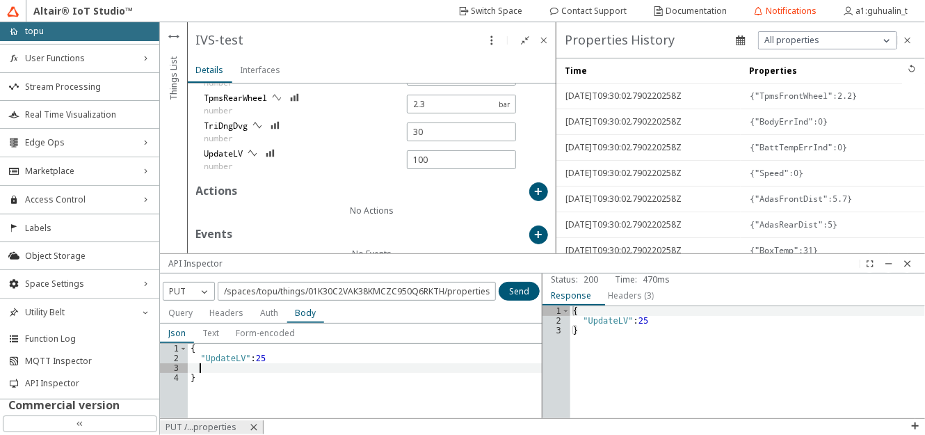
type input "0.22749983081802563"
type input "120.609019"
type textarea ""UpdateLV":25"
type input "120.609022"
type input "0.9449993069927238"
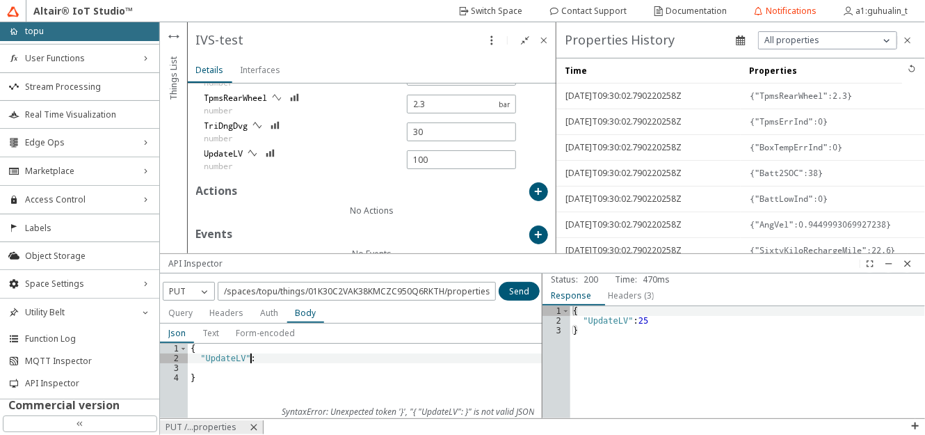
type textarea ""UpdateLV":0"
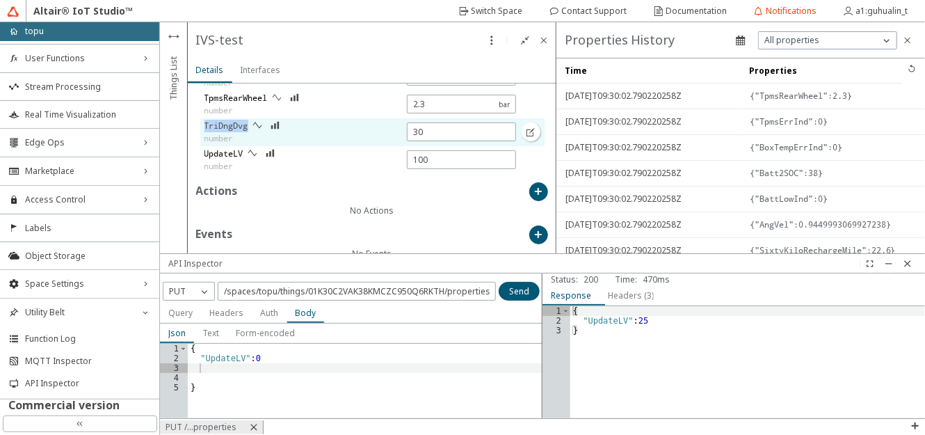
drag, startPoint x: 205, startPoint y: 123, endPoint x: 247, endPoint y: 121, distance: 42.5
click at [0, 0] on slot "TriDngDvg" at bounding box center [0, 0] width 0 height 0
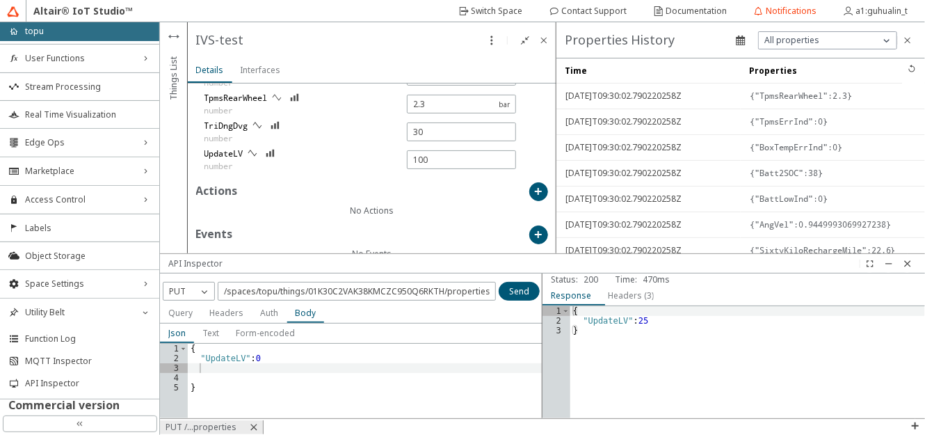
click at [224, 371] on div "{ "UpdateLV" : 0 }" at bounding box center [365, 391] width 355 height 95
paste textarea "TriDngDvg""
click at [253, 360] on div "{ "UpdateLV" : 0 "TriDngDvg" : 50 }" at bounding box center [365, 391] width 355 height 95
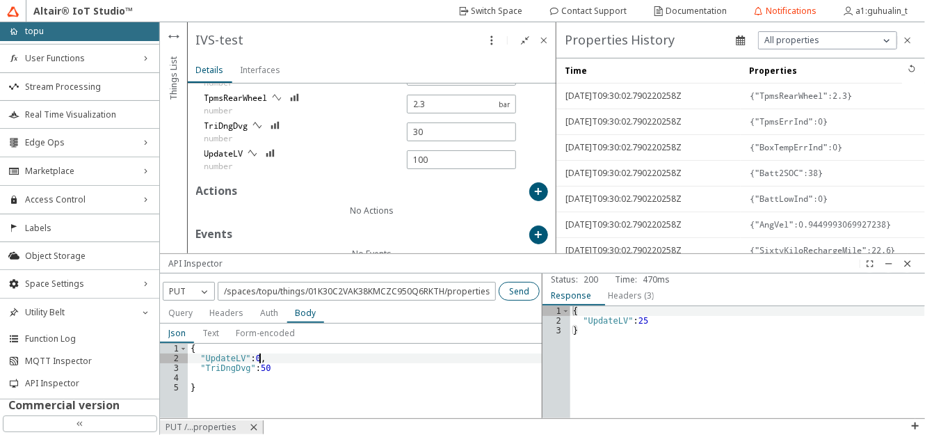
type textarea ""UpdateLV":0,"
click at [0, 0] on slot "Send" at bounding box center [0, 0] width 0 height 0
type input "0"
type input "22.647847"
type input "120.609016"
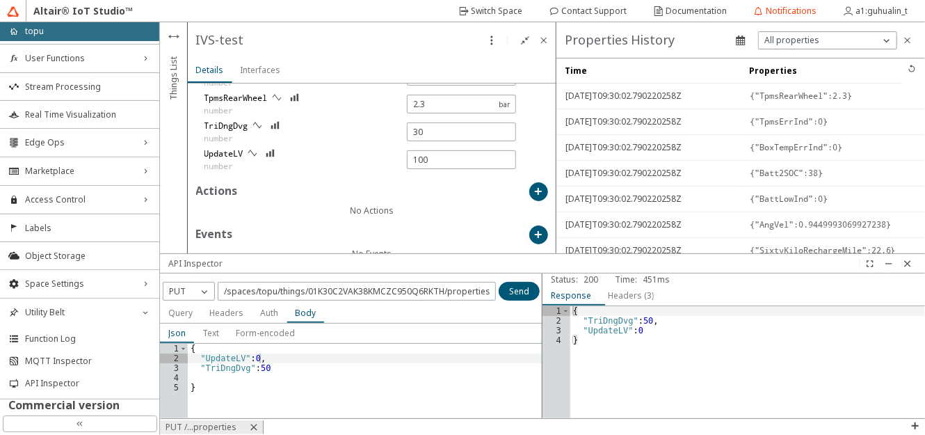
type input "25"
type input "4.4"
type input "0"
type input "4.5"
type input "0.008749992595102018"
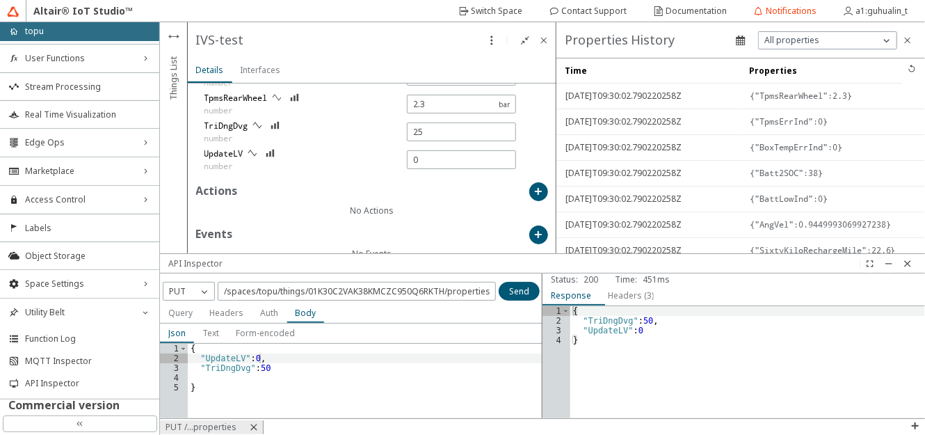
type input "22.647856"
type input "4.4"
type input "0.00874999926520863"
type input "22.647847"
type input "120.609025"
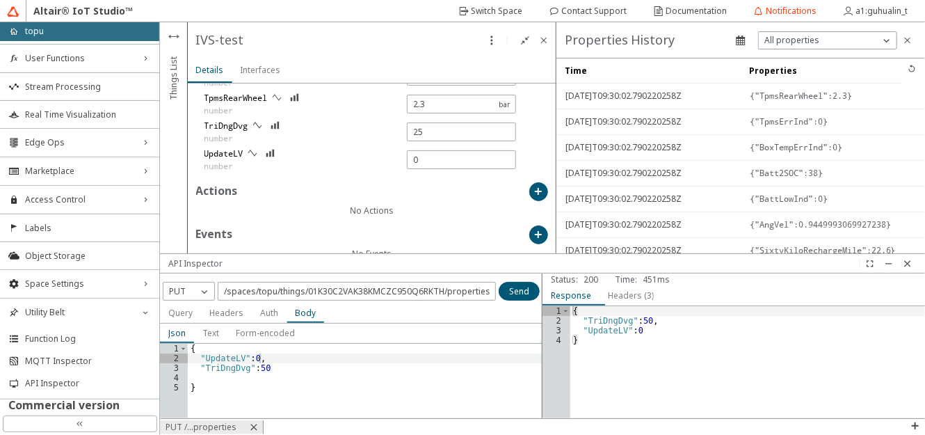
type input "4.2"
type input "0"
type input "22.647856"
type input "120.609016"
type input "4.8"
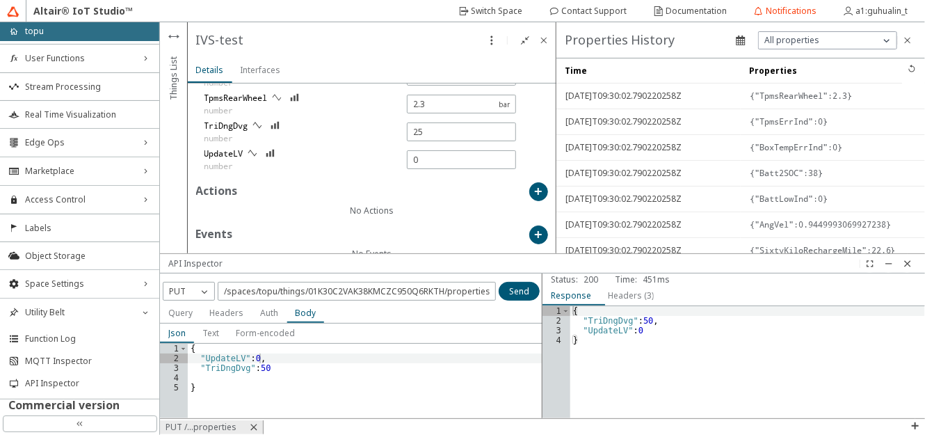
type input "120.609025"
type input "4.6"
type input "0"
type input "4.6"
type input "0"
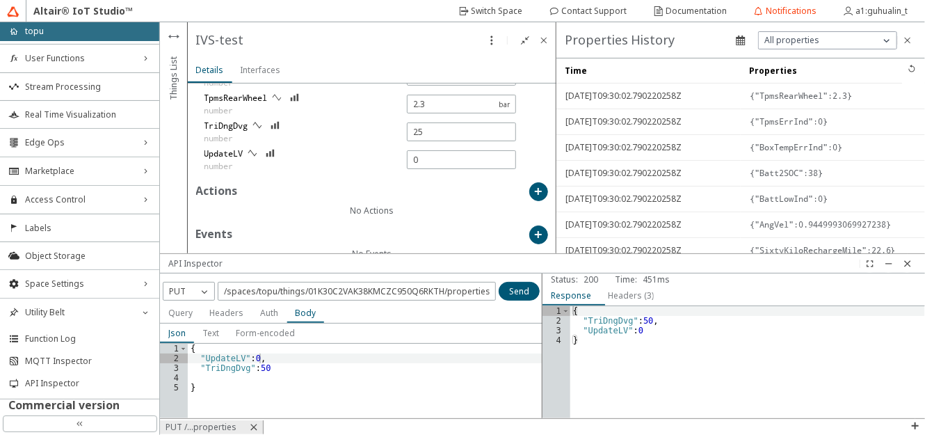
type input "22.647856"
type input "120.609026"
type input "0.3762495081666149"
type input "120.609025"
type input "4.7"
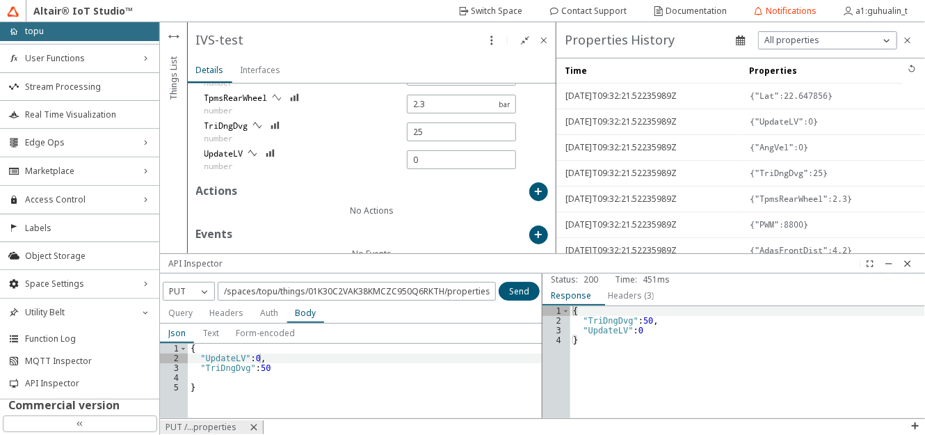
type input "22.647857"
type input "120.609026"
type input "4.8"
type input "0.008749952574462351"
type input "120.609025"
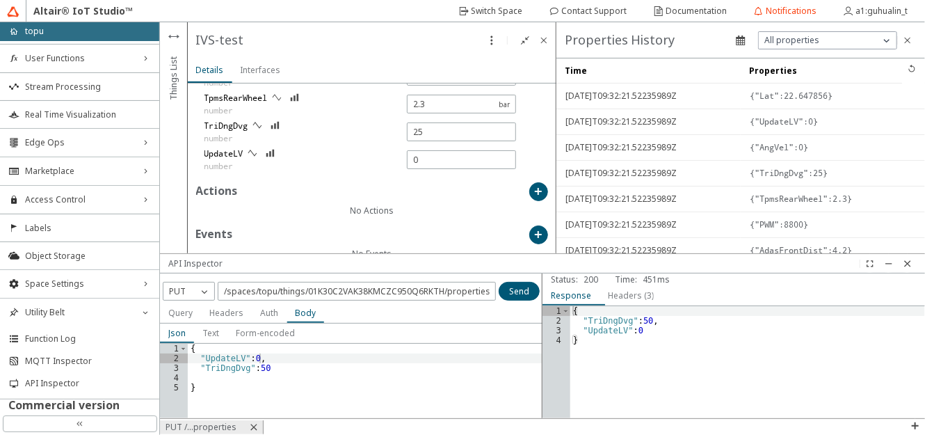
type input "4.6"
type input "0.27124975710794935"
type input "120.609026"
type input "16.69498784580621"
type input "1"
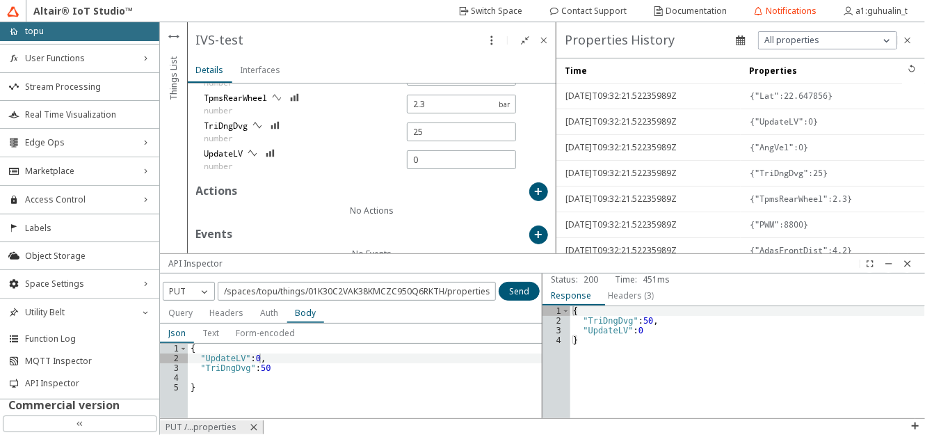
type input "0.04374996297551009"
type input "22.647825"
type input "120.609034"
type input "30"
type input "100"
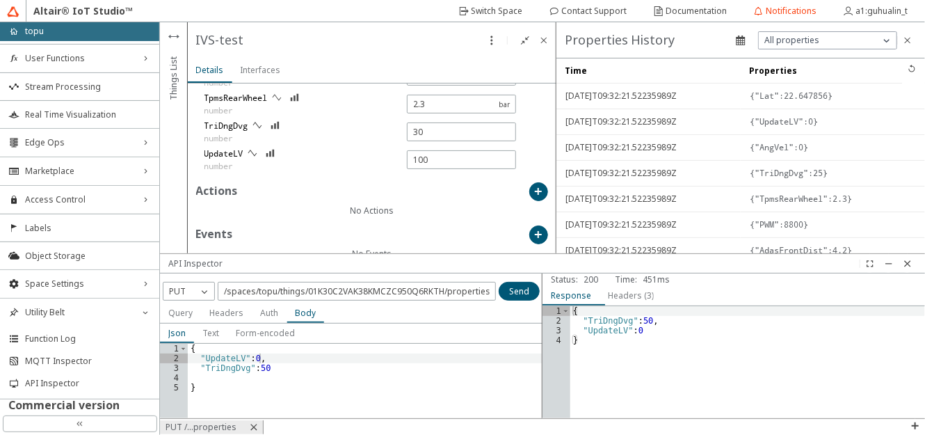
type input "5"
type input "0"
type input "25"
type input "0.3762495081666149"
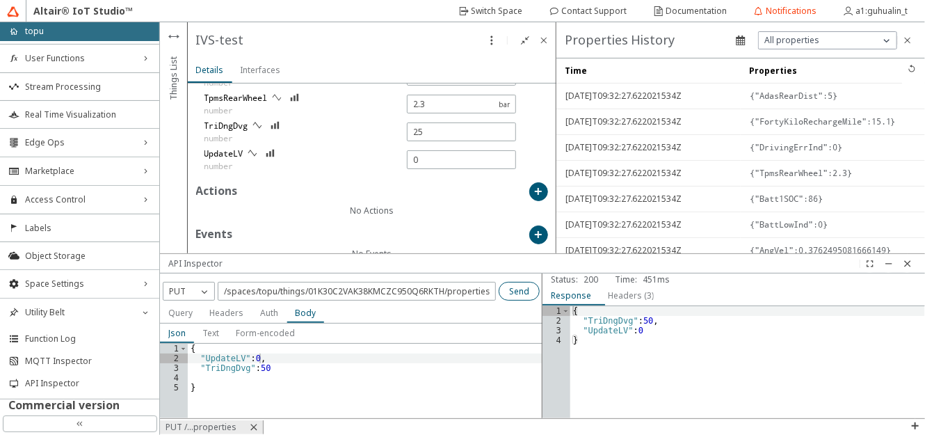
click at [0, 0] on slot "Send" at bounding box center [0, 0] width 0 height 0
type input "22.647839"
type input "120.609025"
type input "4.7"
type input "0.008749993428865345"
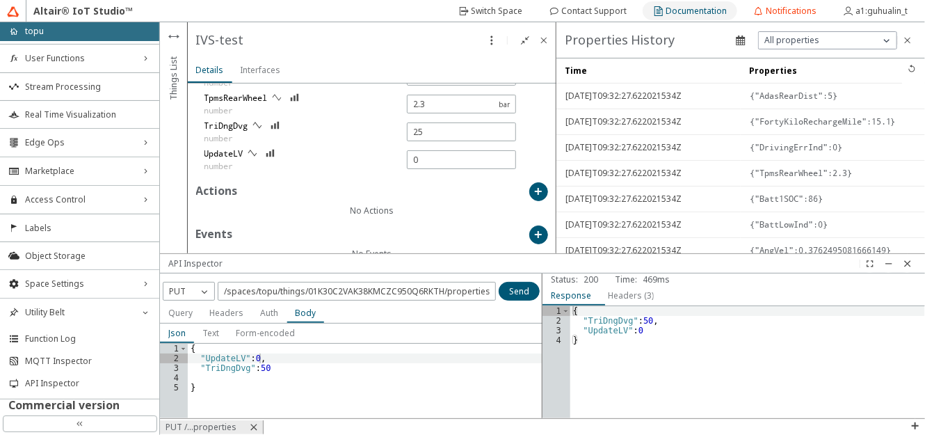
type input "50"
type input "3.9"
type input "0"
